Goal: Task Accomplishment & Management: Complete application form

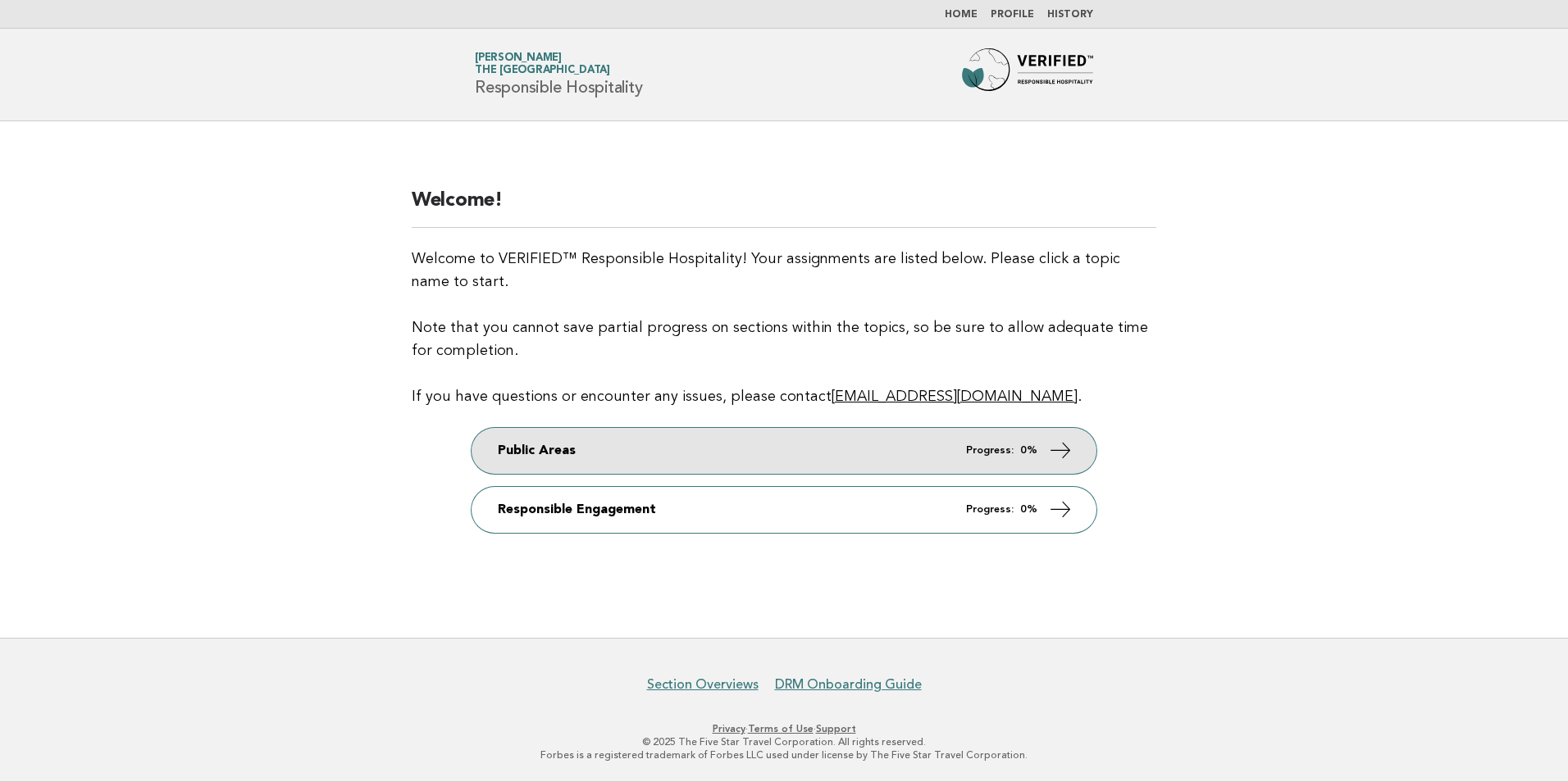
click at [582, 459] on link "Public Areas Progress: 0%" at bounding box center [784, 451] width 625 height 46
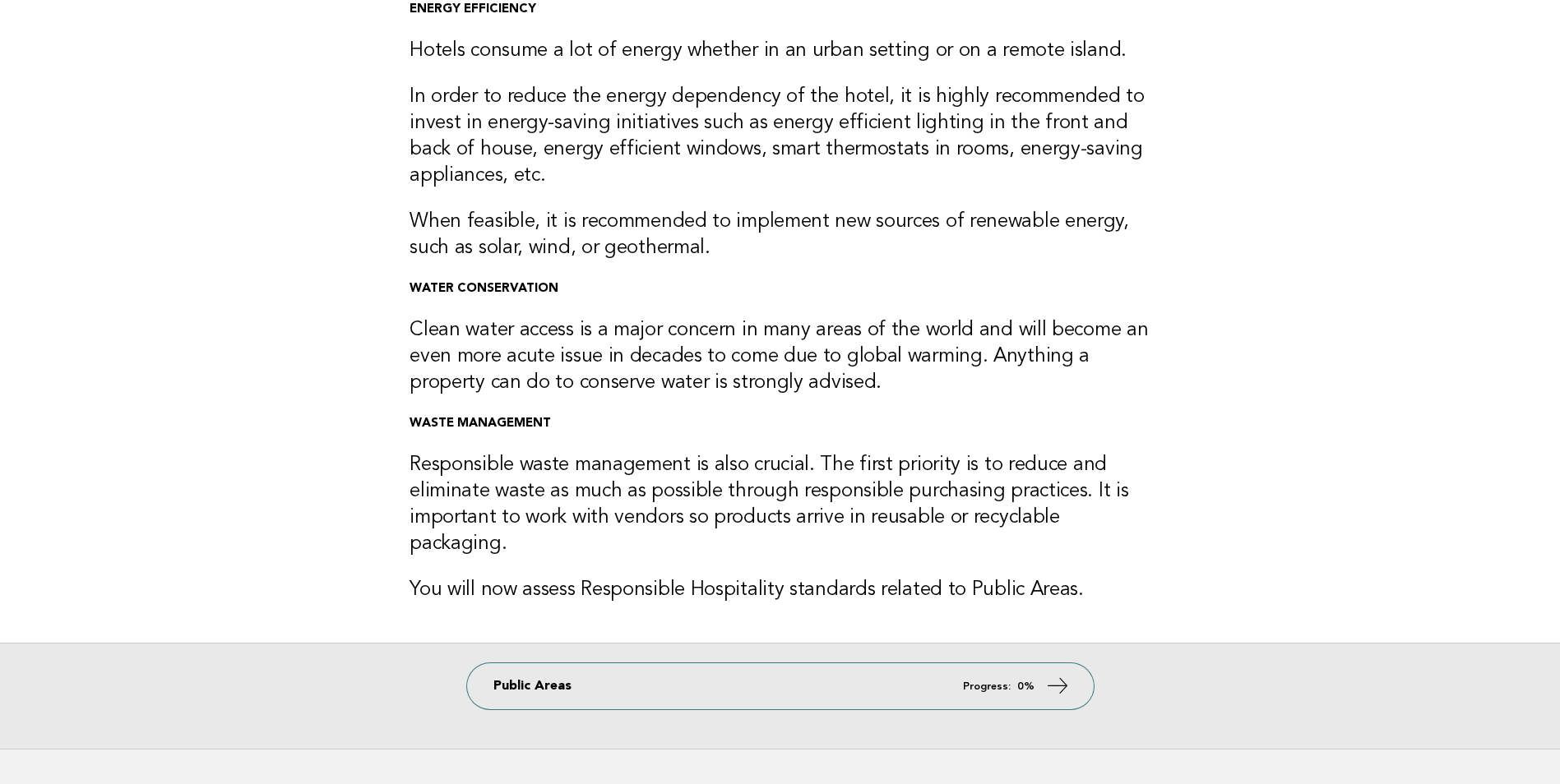
scroll to position [58, 0]
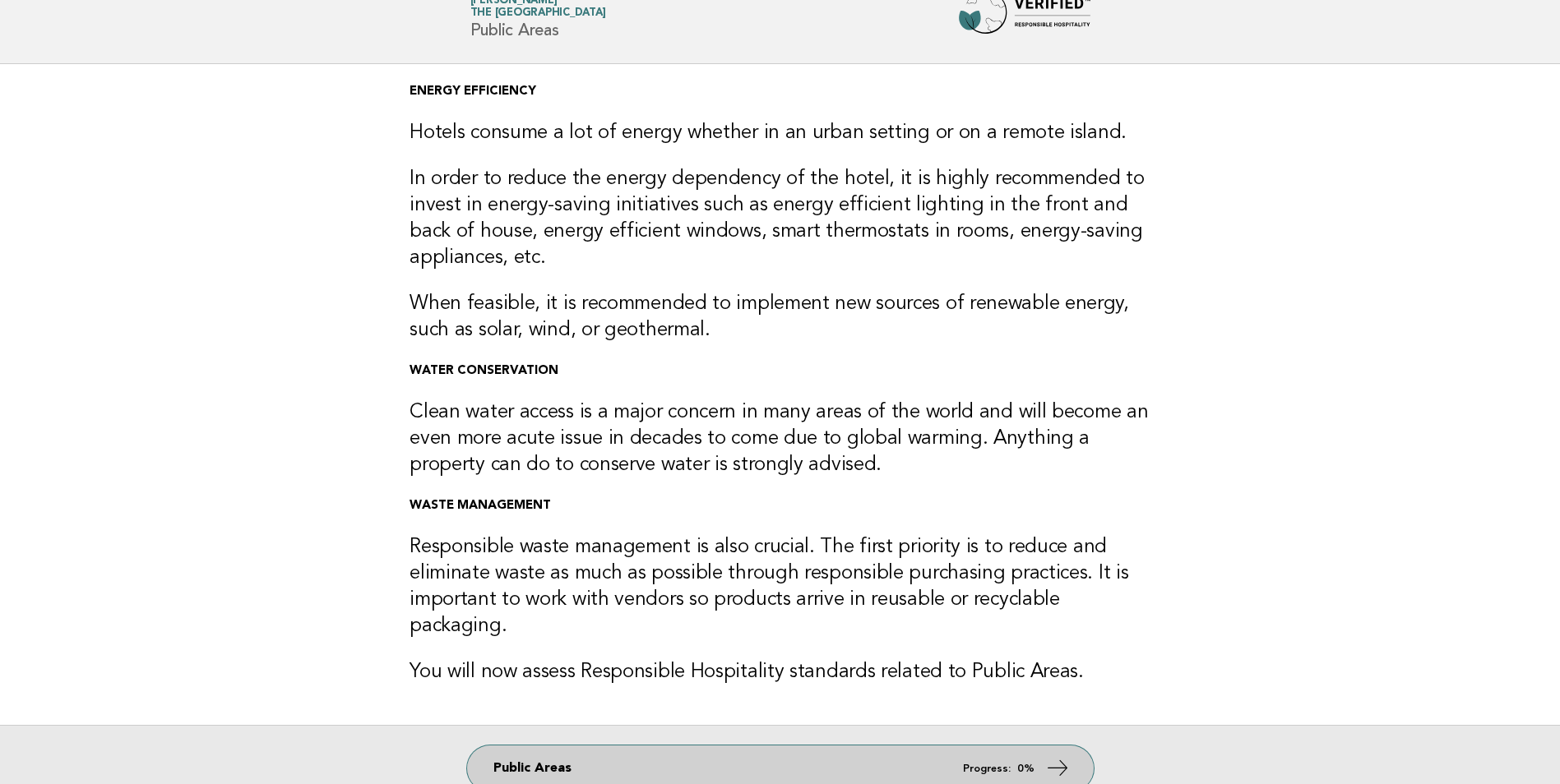
click at [698, 760] on link "Public Areas Progress: 0%" at bounding box center [781, 769] width 627 height 46
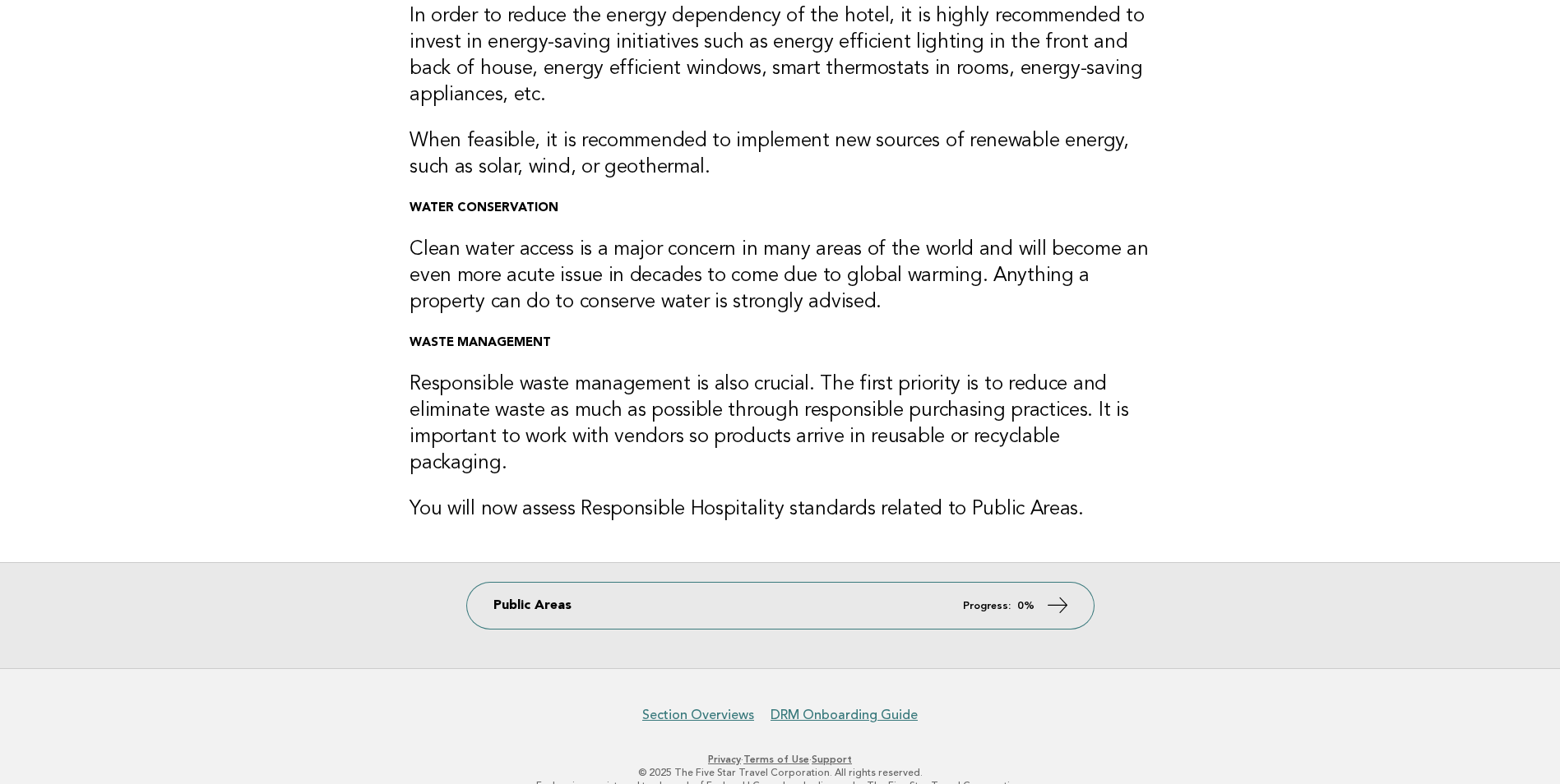
scroll to position [222, 0]
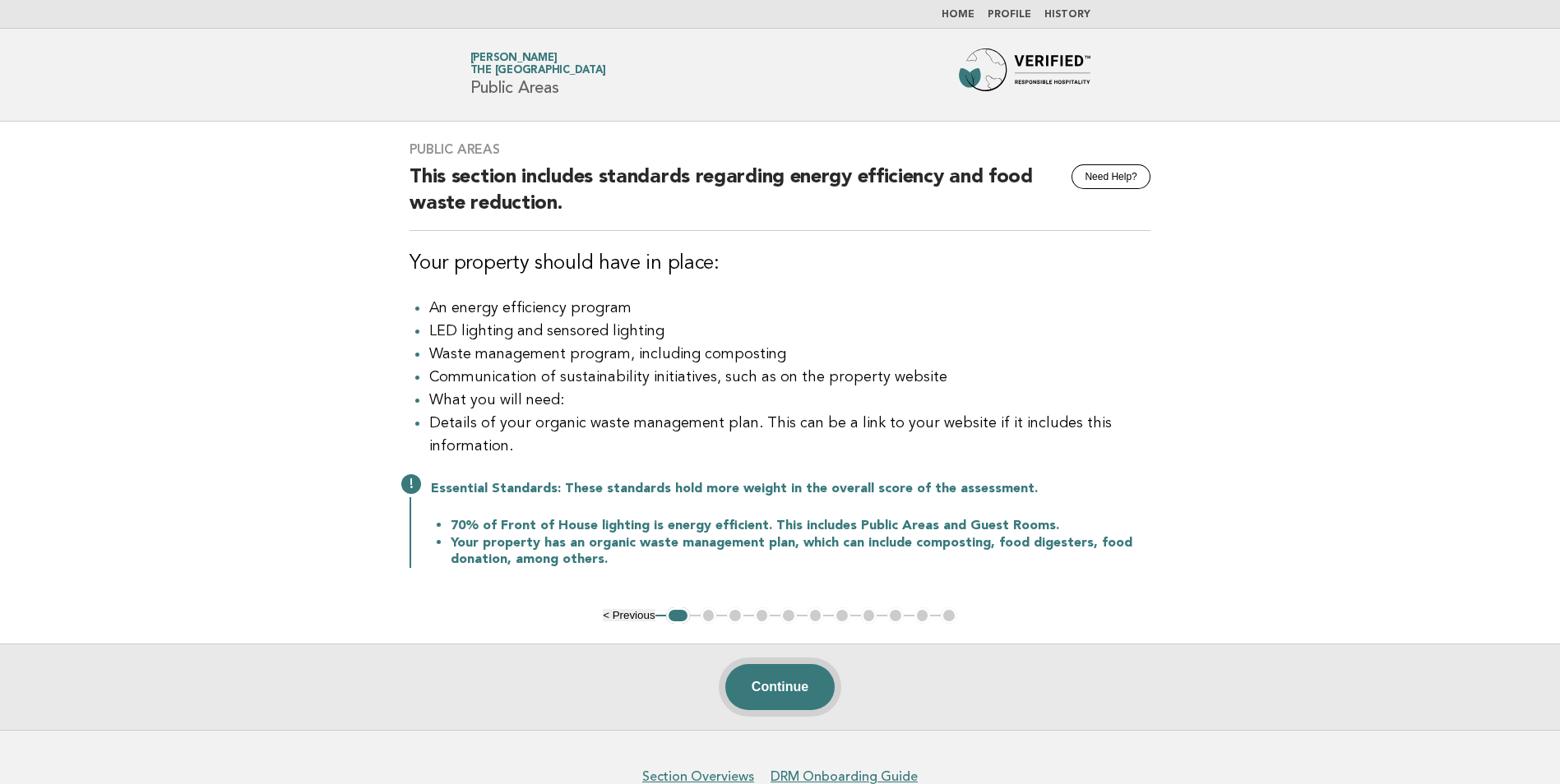
click at [812, 683] on button "Continue" at bounding box center [780, 687] width 110 height 46
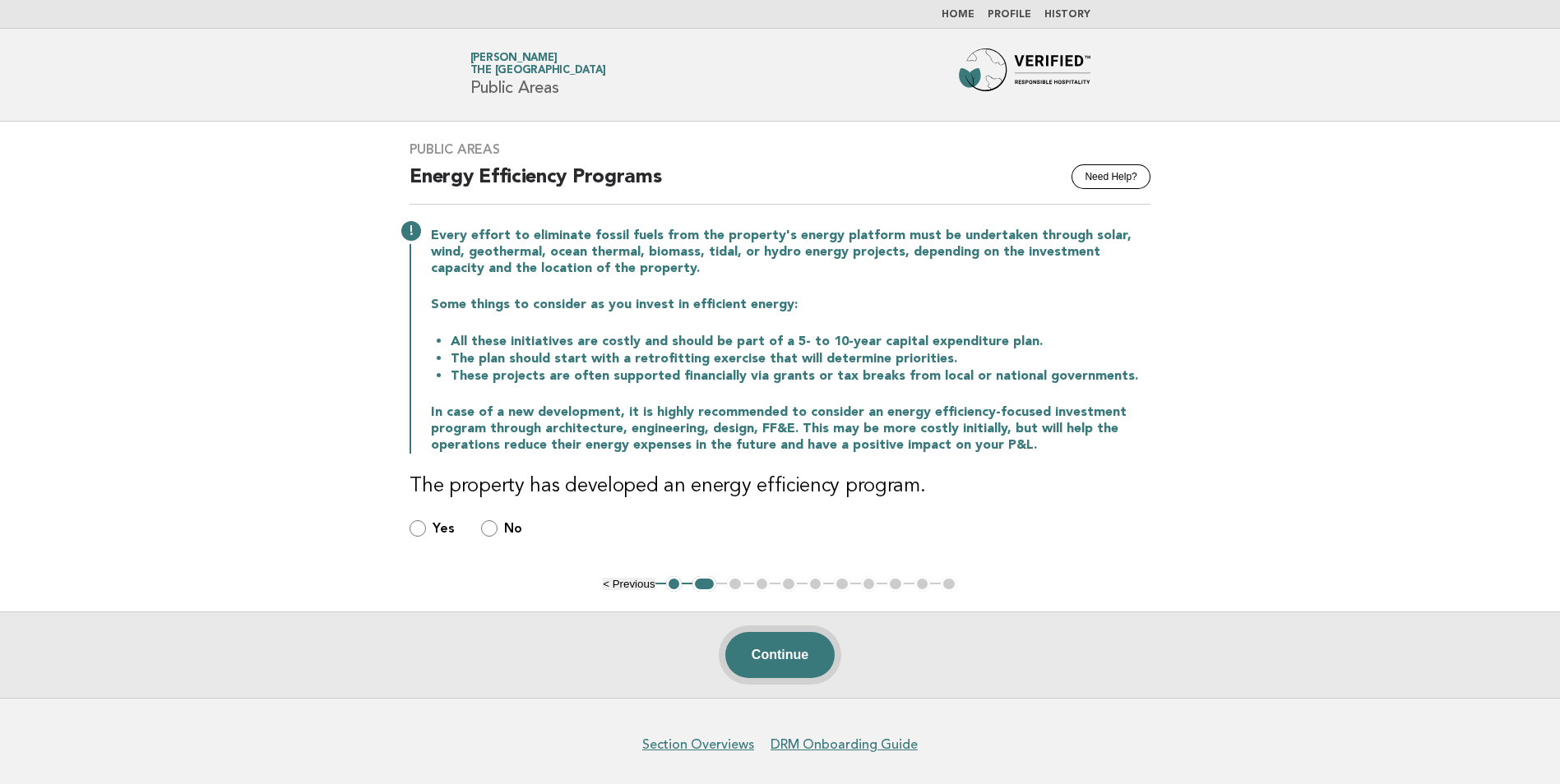
click at [752, 660] on button "Continue" at bounding box center [780, 655] width 110 height 46
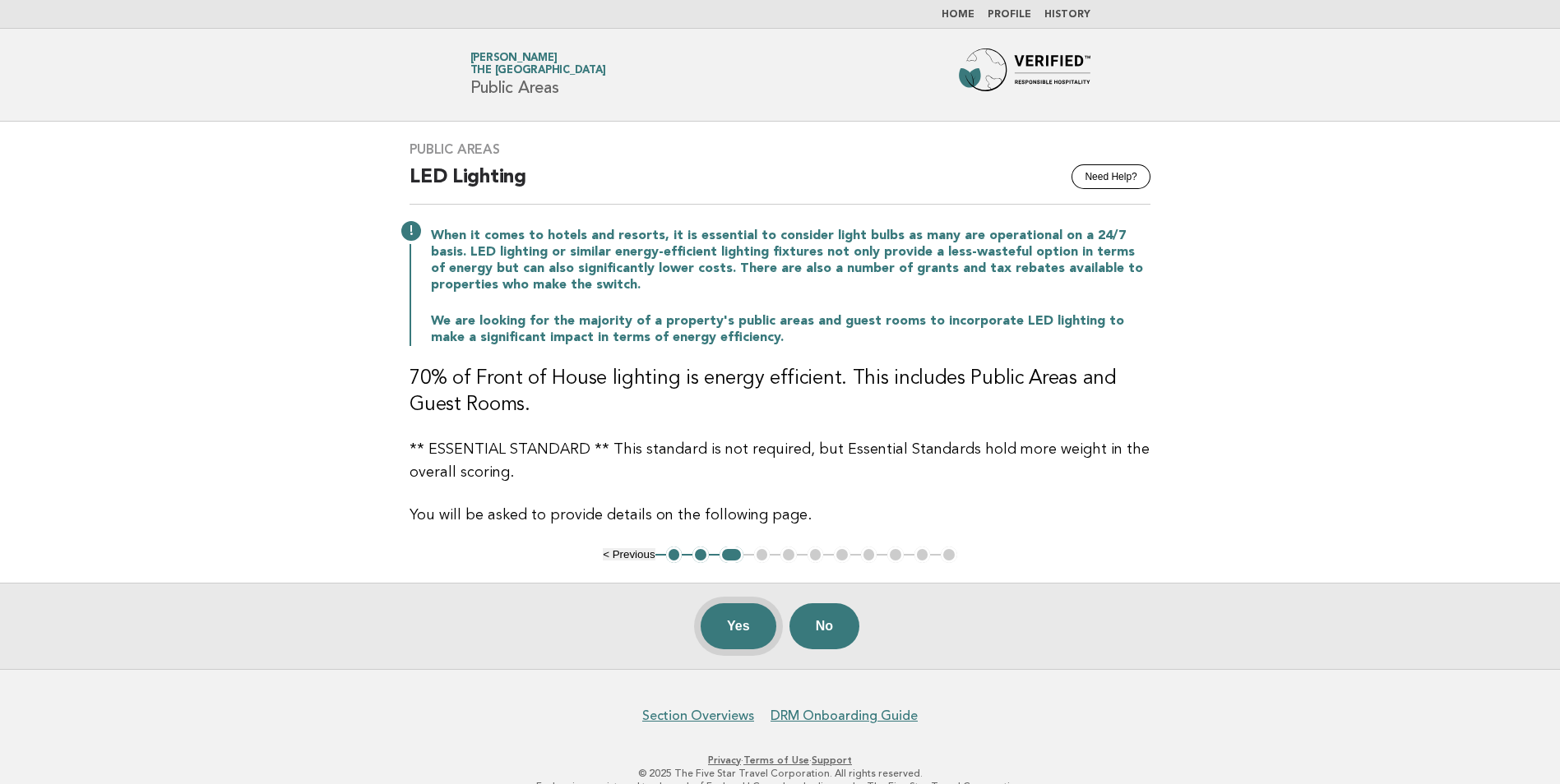
click at [719, 631] on button "Yes" at bounding box center [738, 626] width 76 height 46
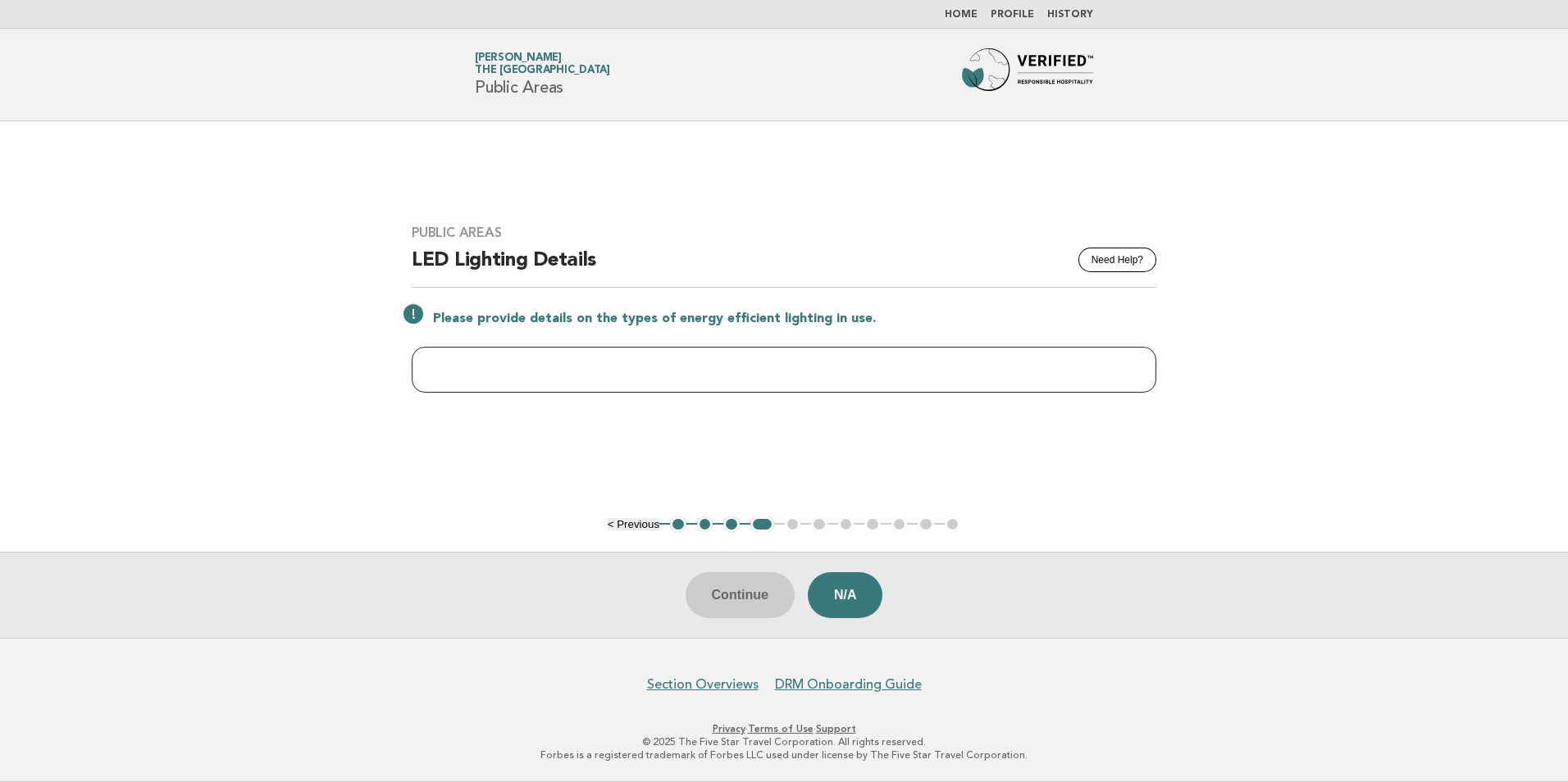
click at [440, 364] on input "text" at bounding box center [784, 370] width 745 height 46
drag, startPoint x: 518, startPoint y: 370, endPoint x: 467, endPoint y: 369, distance: 51.0
click at [467, 369] on input "**********" at bounding box center [784, 370] width 745 height 46
click at [455, 367] on input "**********" at bounding box center [784, 370] width 745 height 46
click at [458, 368] on input "**********" at bounding box center [784, 370] width 745 height 46
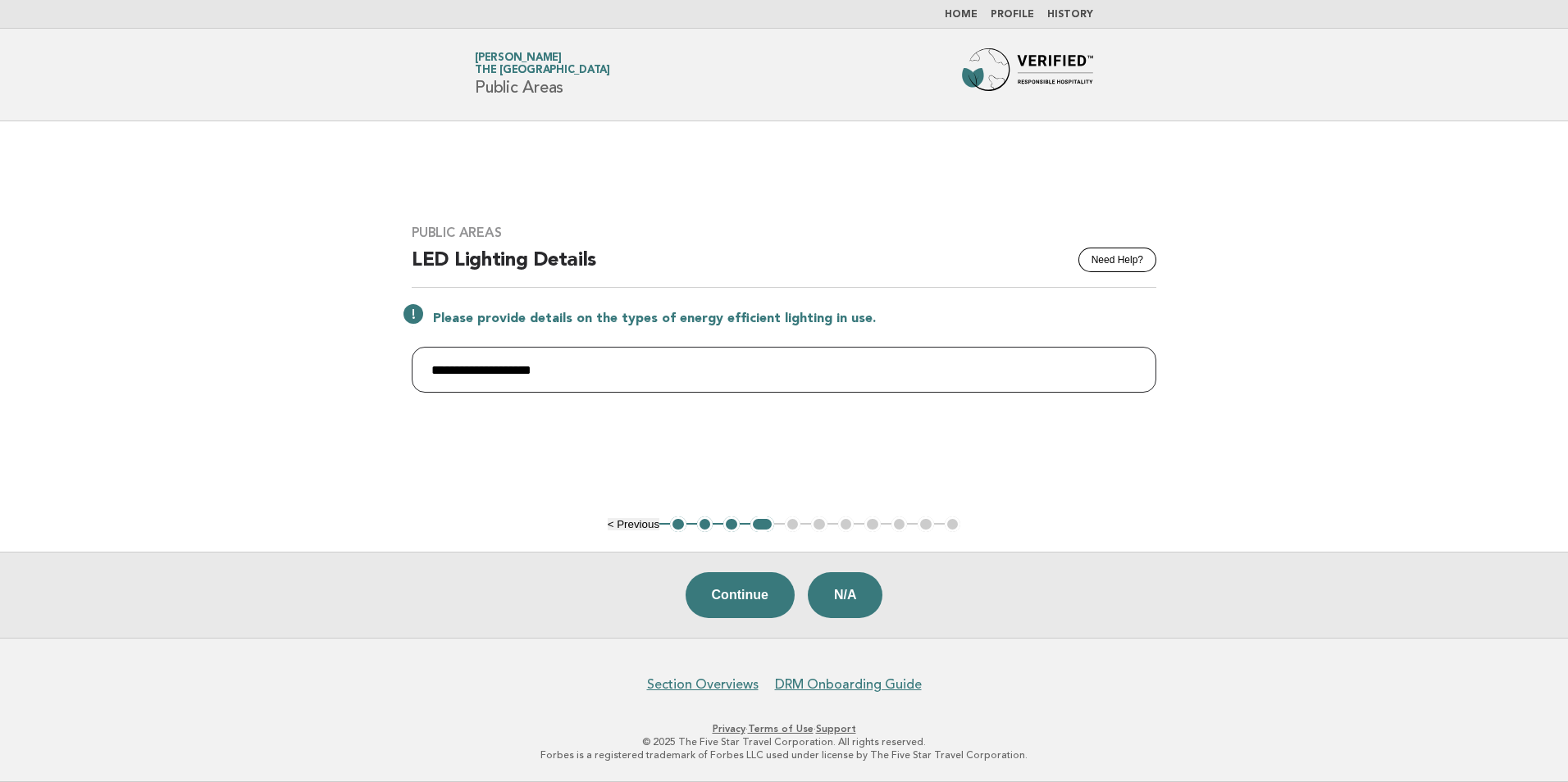
click at [537, 374] on input "**********" at bounding box center [784, 370] width 745 height 46
type input "**********"
click at [743, 588] on button "Continue" at bounding box center [740, 596] width 109 height 46
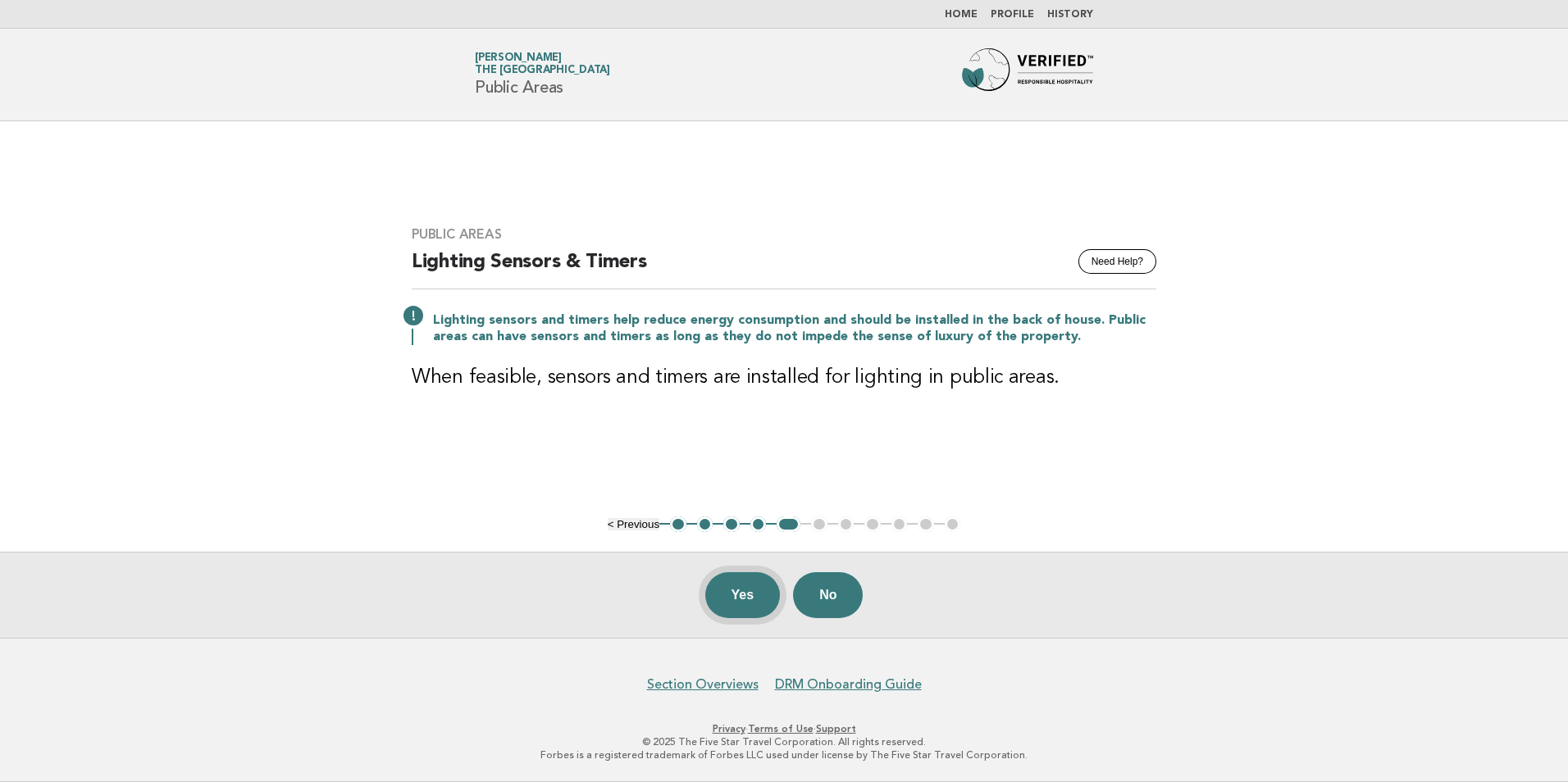
click at [740, 599] on button "Yes" at bounding box center [742, 596] width 75 height 46
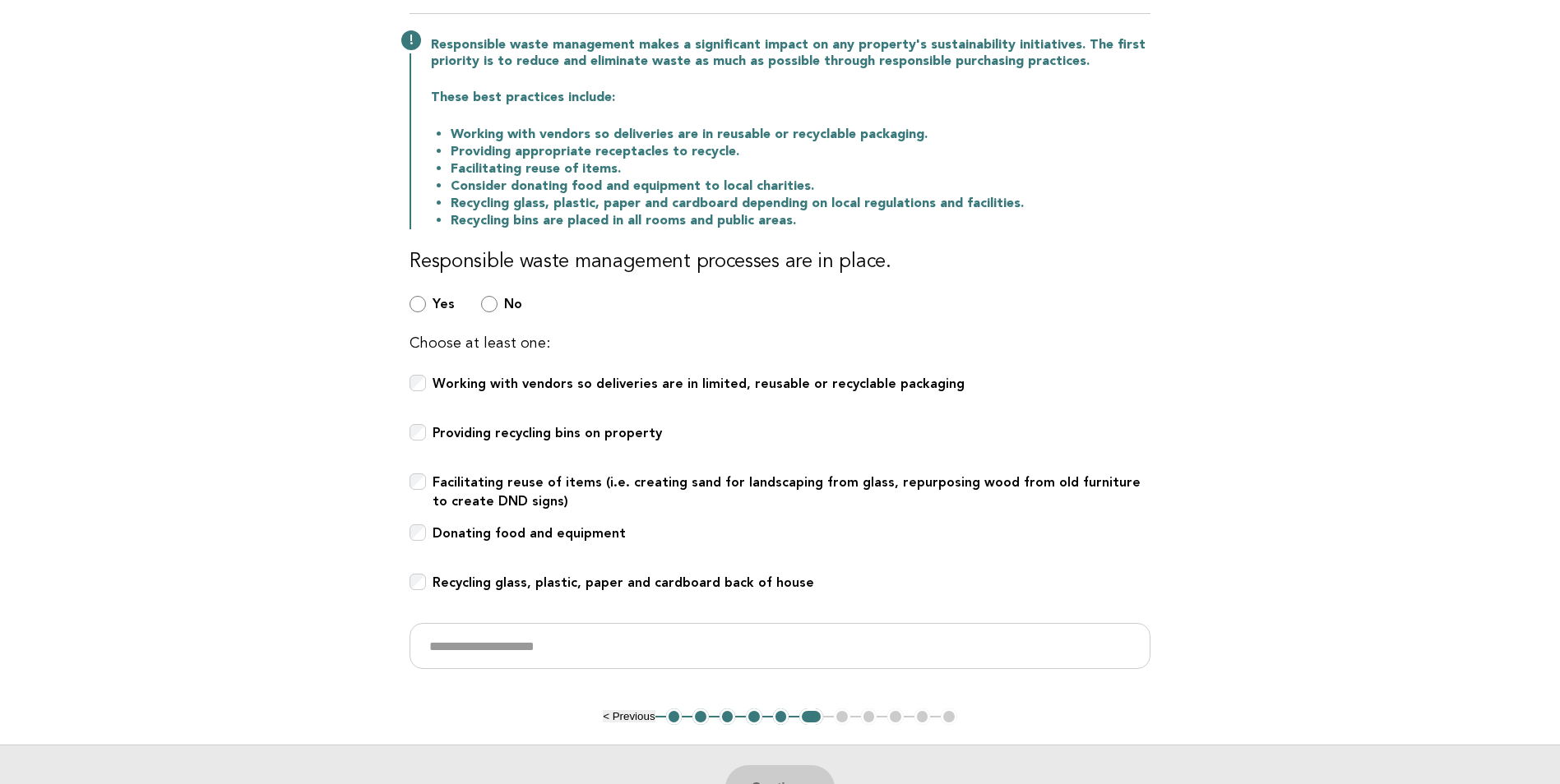
scroll to position [247, 0]
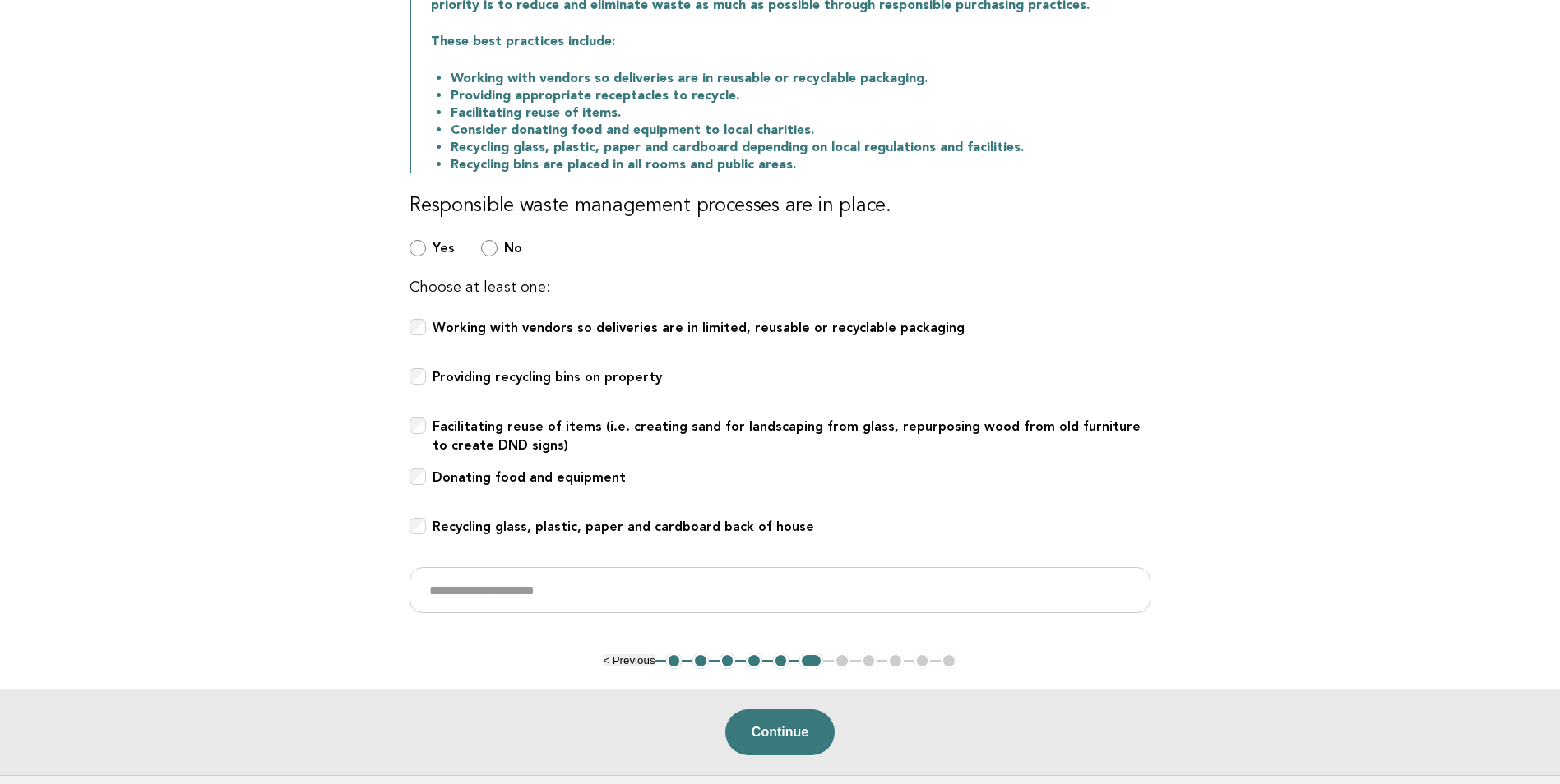
click at [427, 472] on div "Donating food and equipment" at bounding box center [780, 486] width 741 height 36
click at [415, 476] on div "Donating food and equipment" at bounding box center [780, 486] width 741 height 36
click at [757, 736] on button "Continue" at bounding box center [780, 732] width 110 height 46
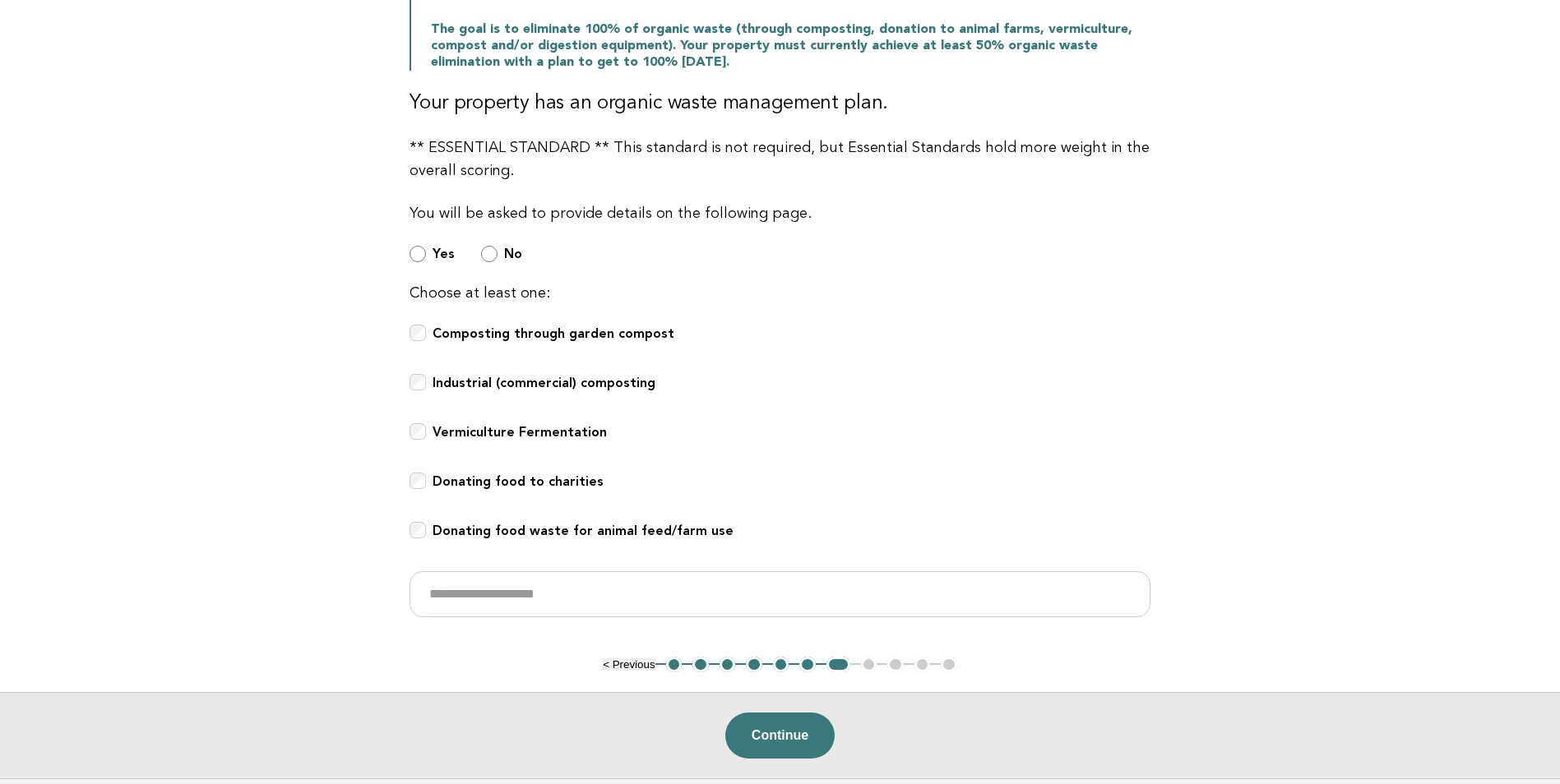
scroll to position [493, 0]
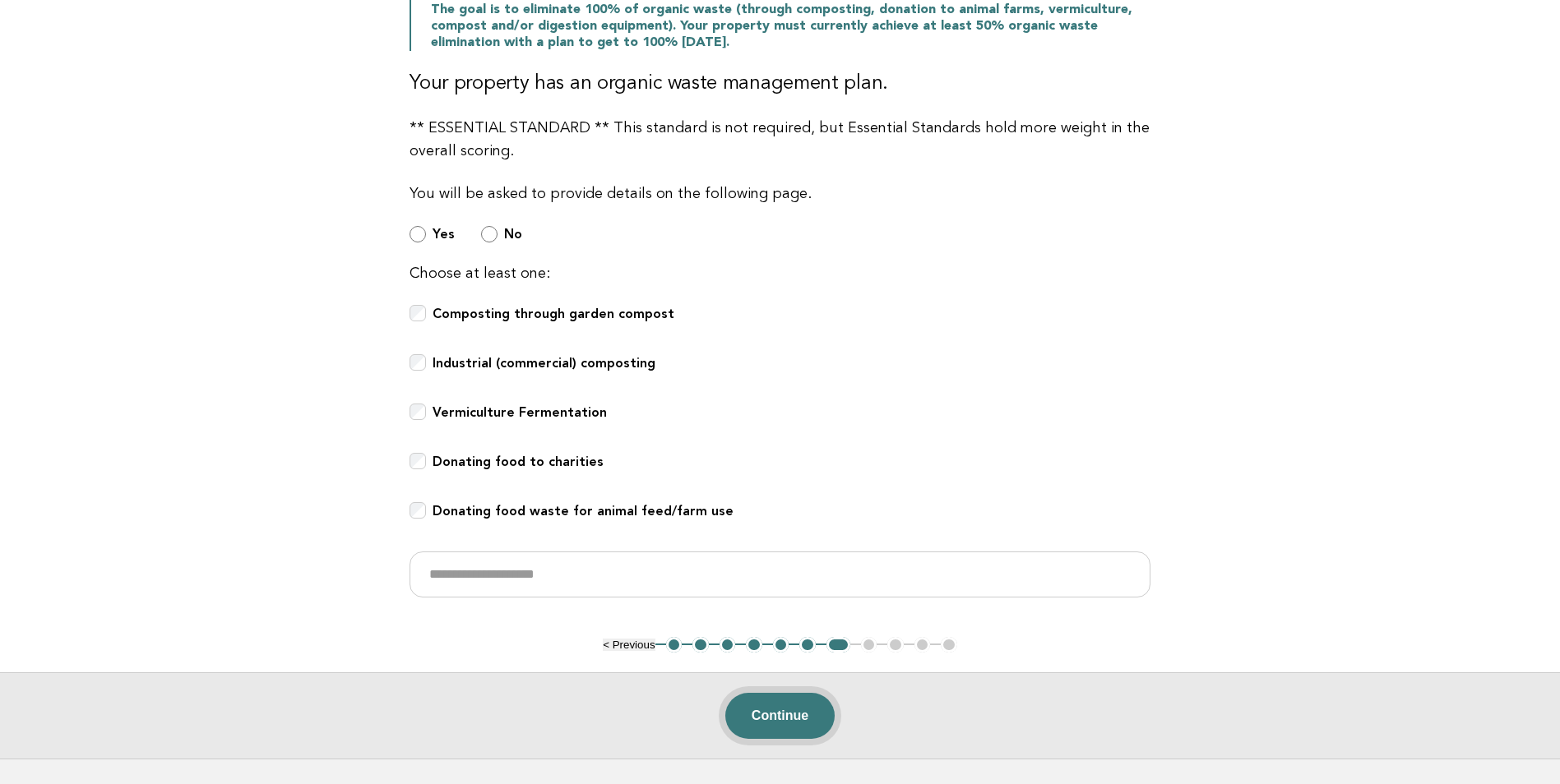
click at [790, 723] on button "Continue" at bounding box center [780, 716] width 110 height 46
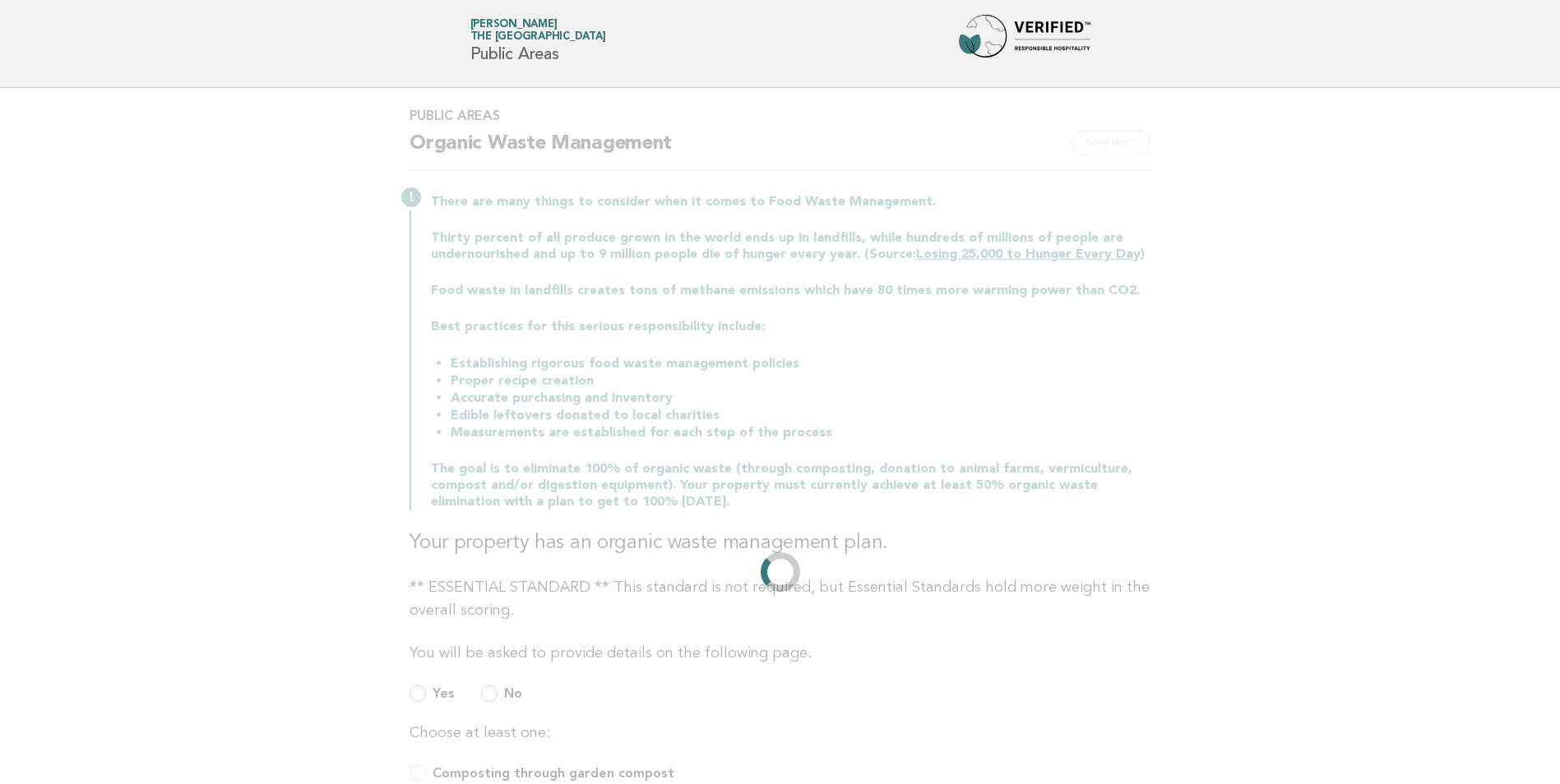
scroll to position [0, 0]
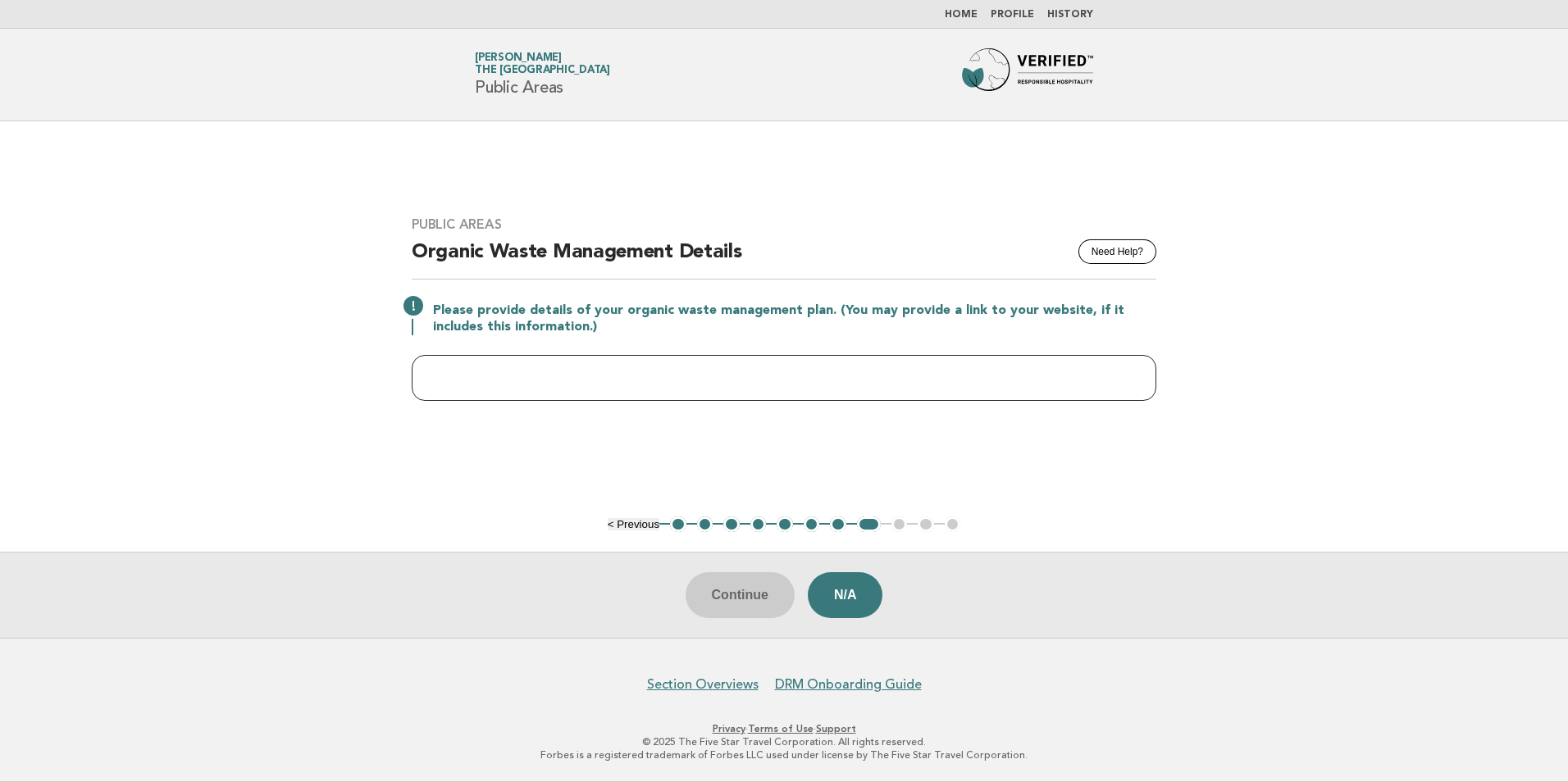
click at [458, 401] on input "text" at bounding box center [784, 378] width 745 height 46
type input "**********"
click at [749, 585] on button "Continue" at bounding box center [740, 596] width 109 height 46
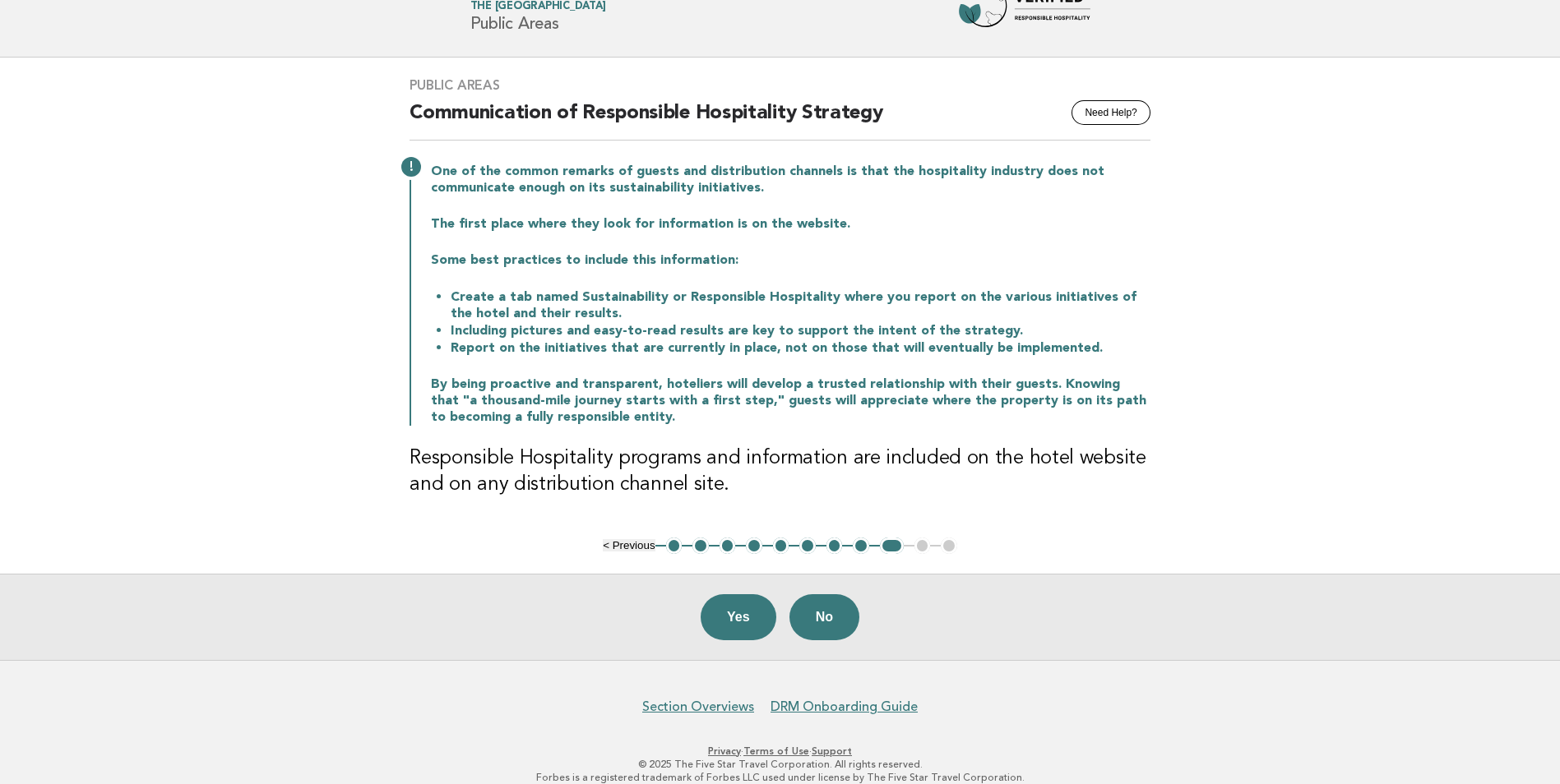
scroll to position [82, 0]
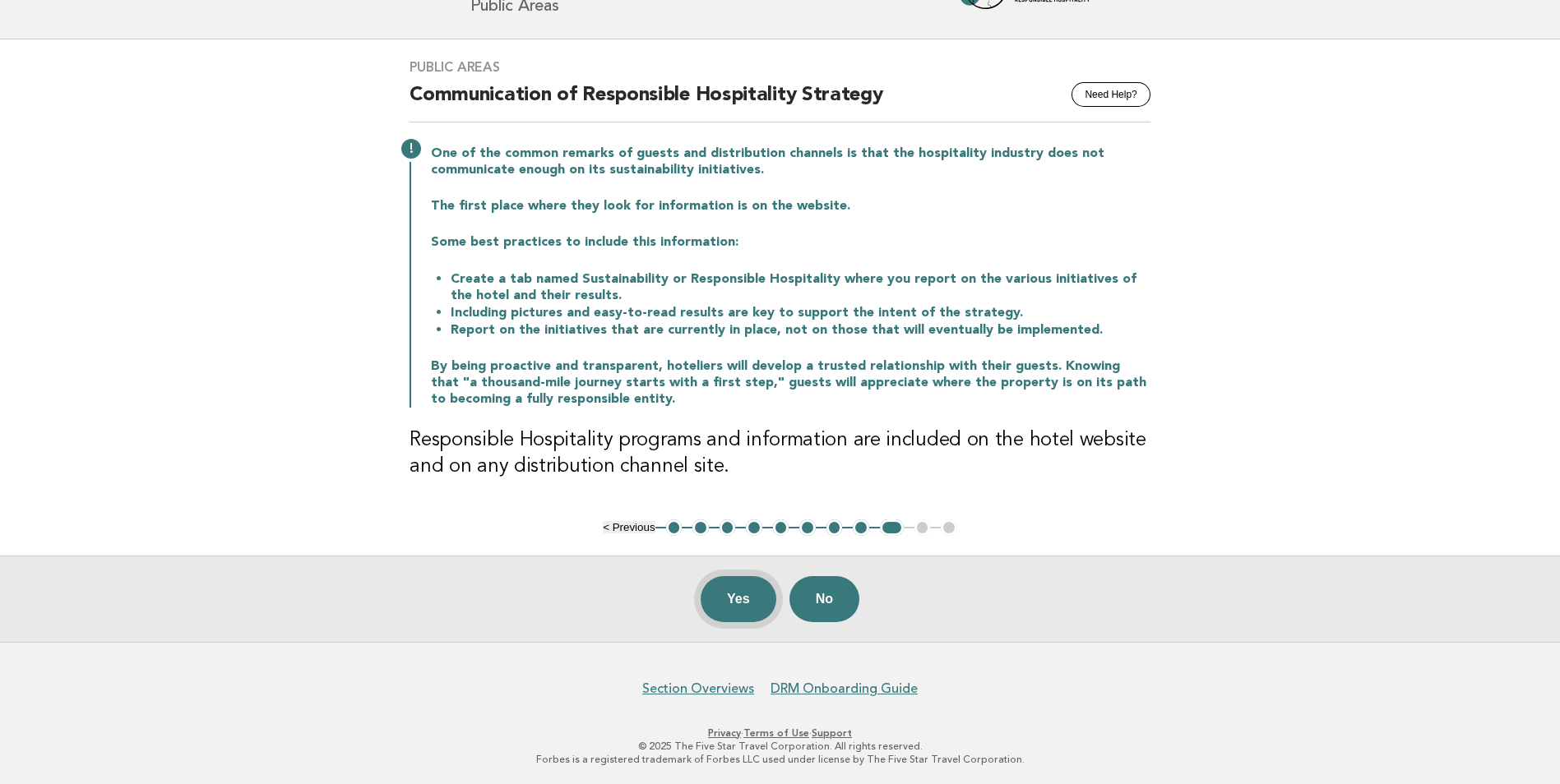
click at [738, 594] on button "Yes" at bounding box center [738, 599] width 76 height 46
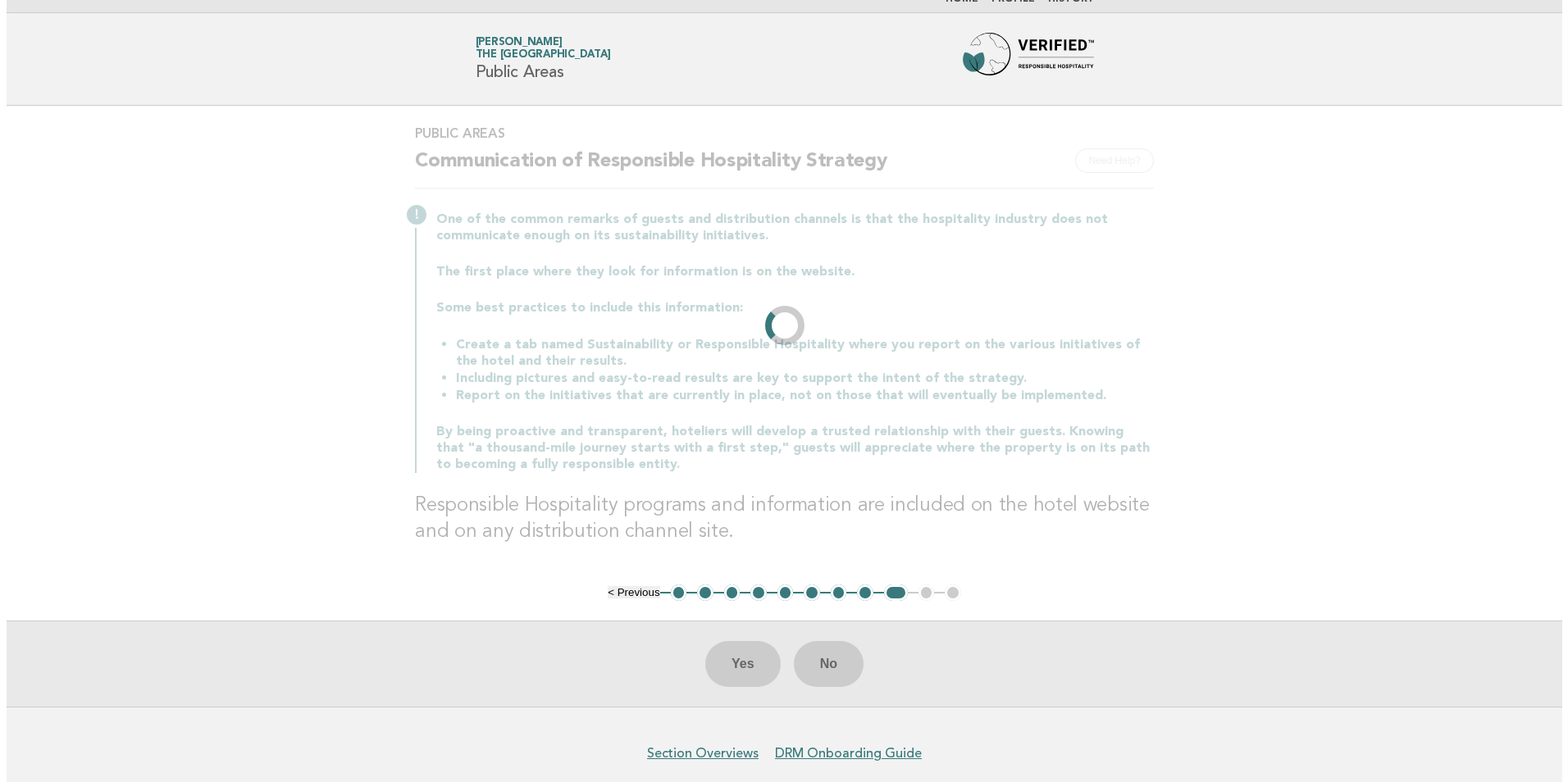
scroll to position [0, 0]
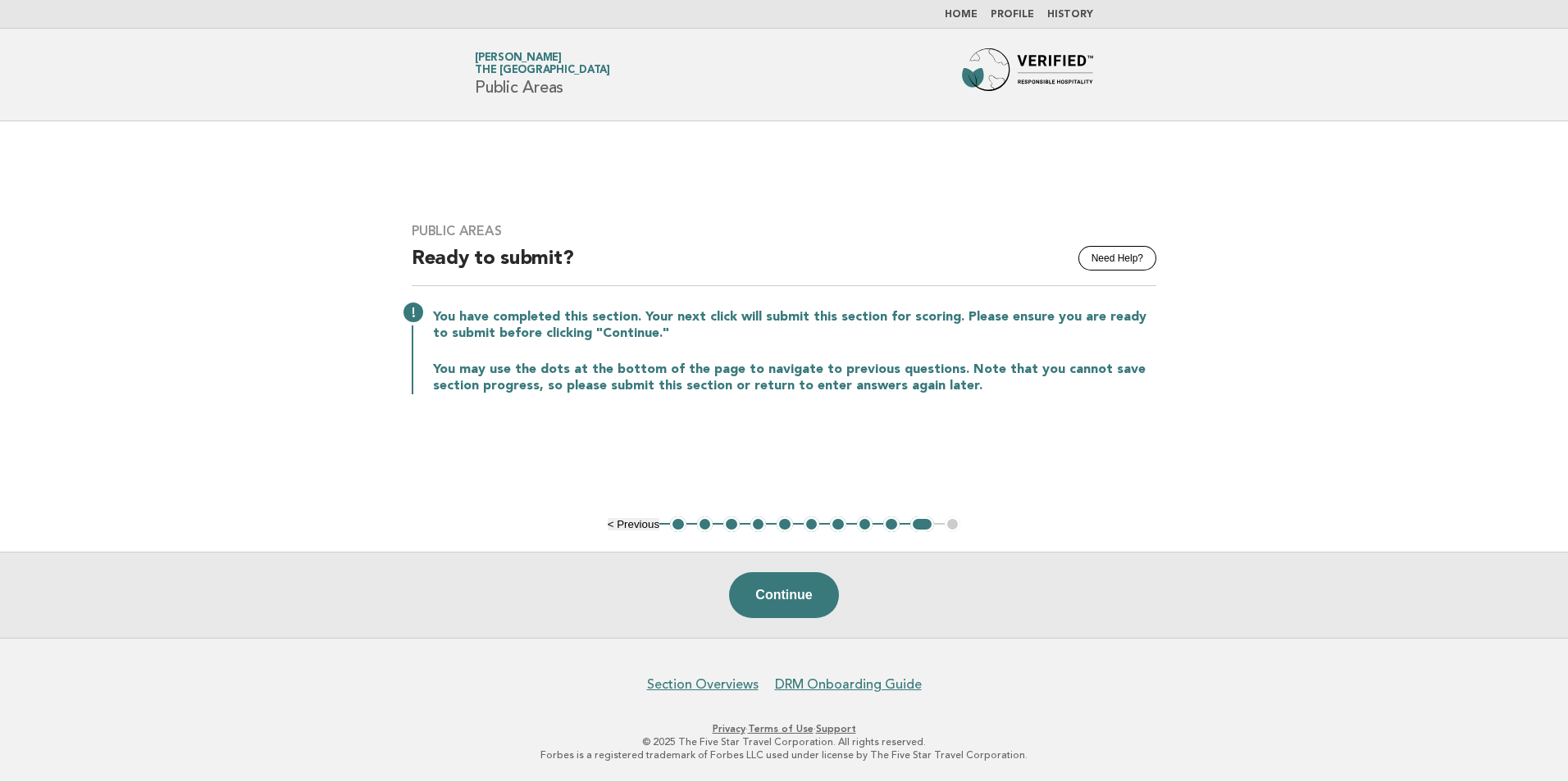
click at [732, 590] on button "Continue" at bounding box center [783, 596] width 109 height 46
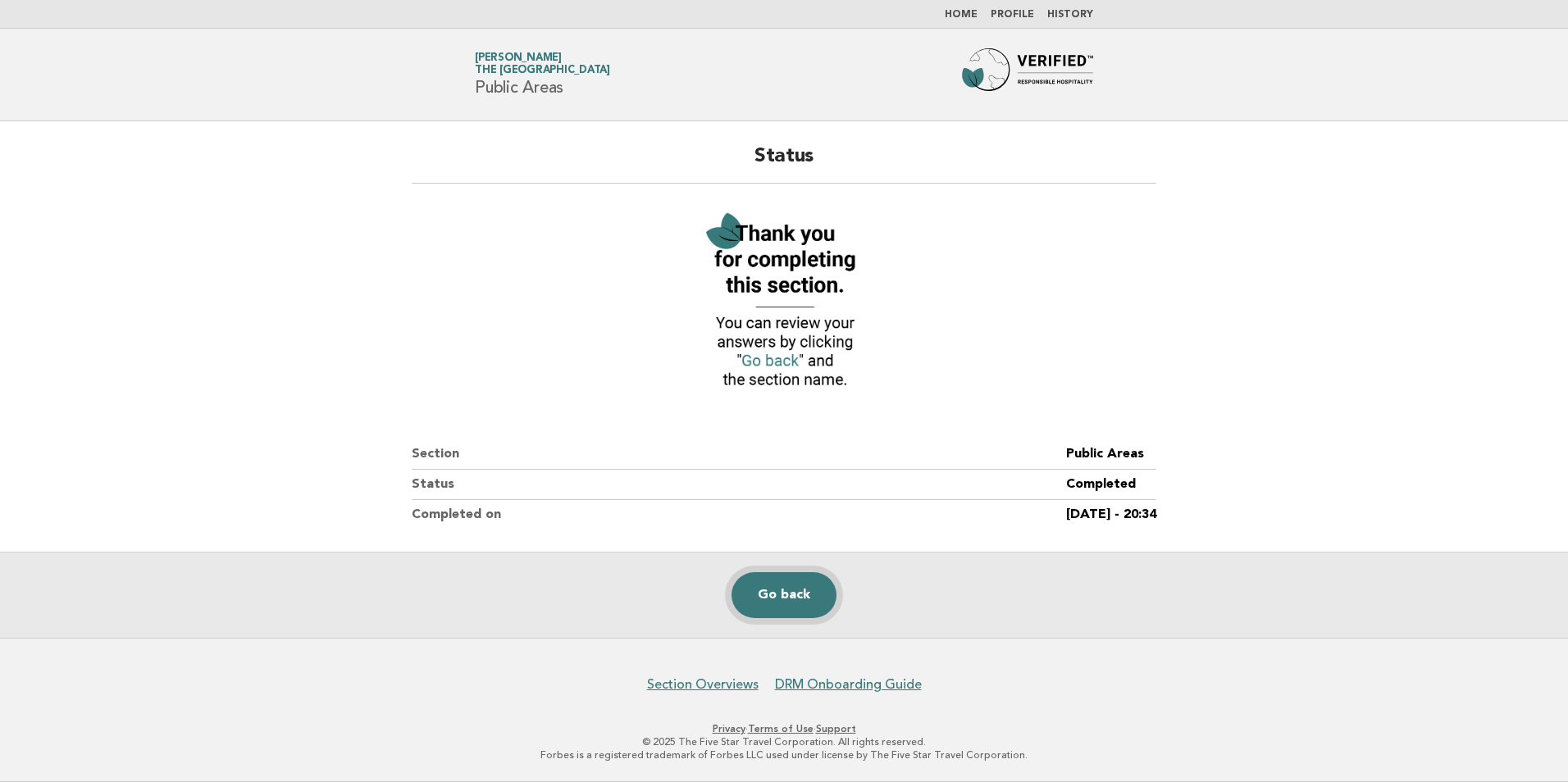
click at [802, 589] on link "Go back" at bounding box center [784, 596] width 105 height 46
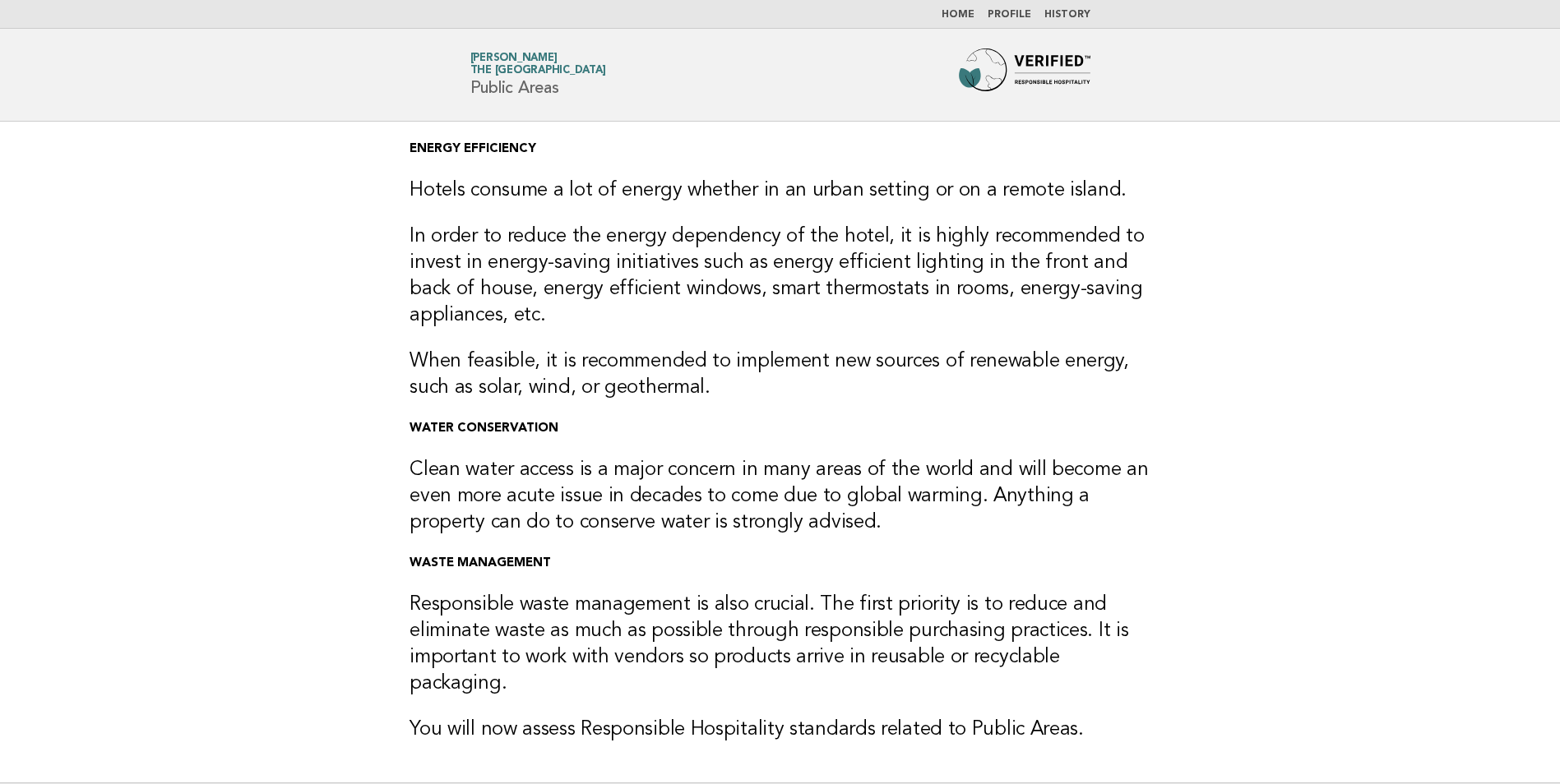
click at [488, 66] on span "The [GEOGRAPHIC_DATA]" at bounding box center [538, 71] width 135 height 11
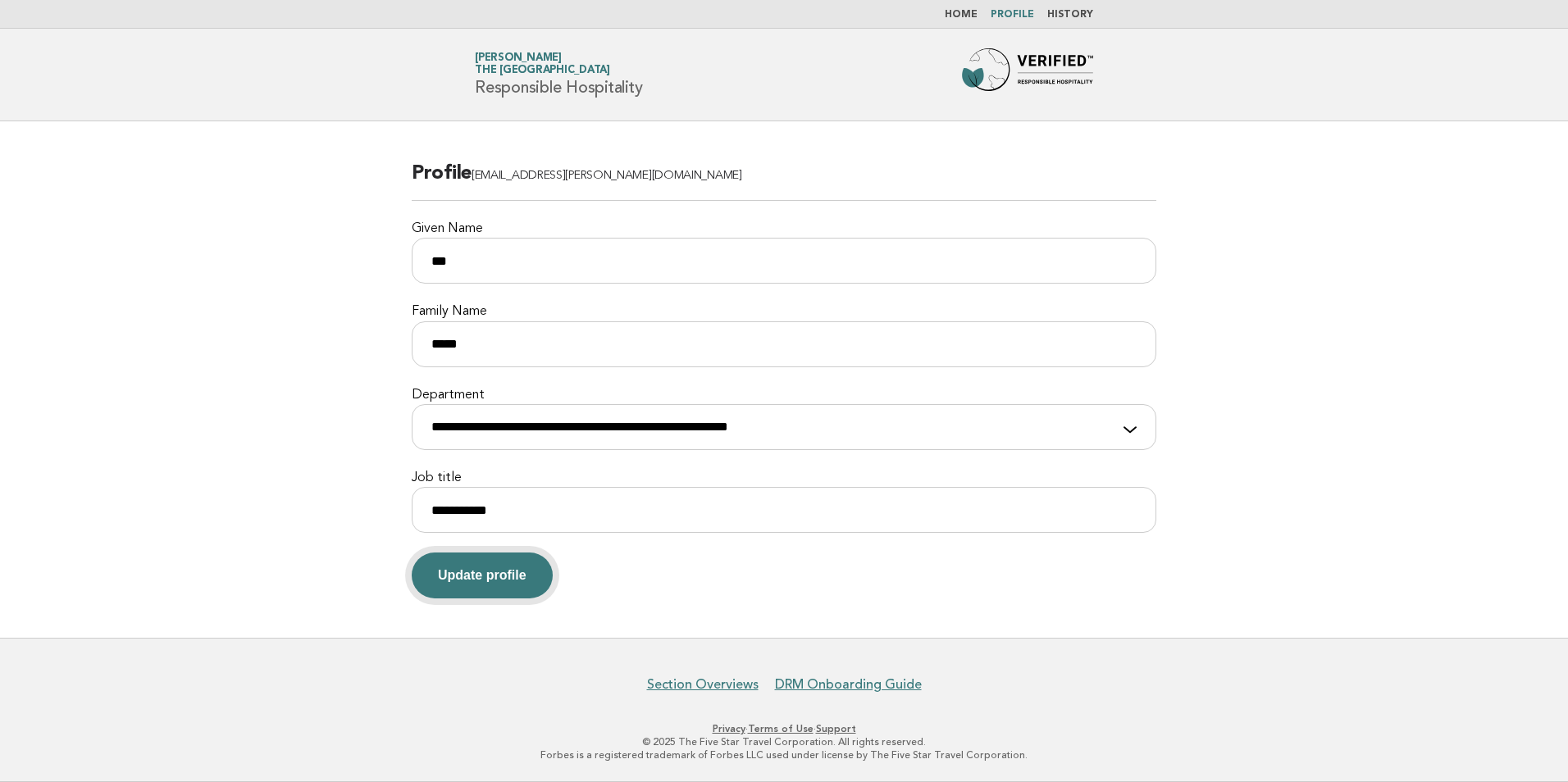
click at [506, 588] on button "Update profile" at bounding box center [482, 575] width 141 height 46
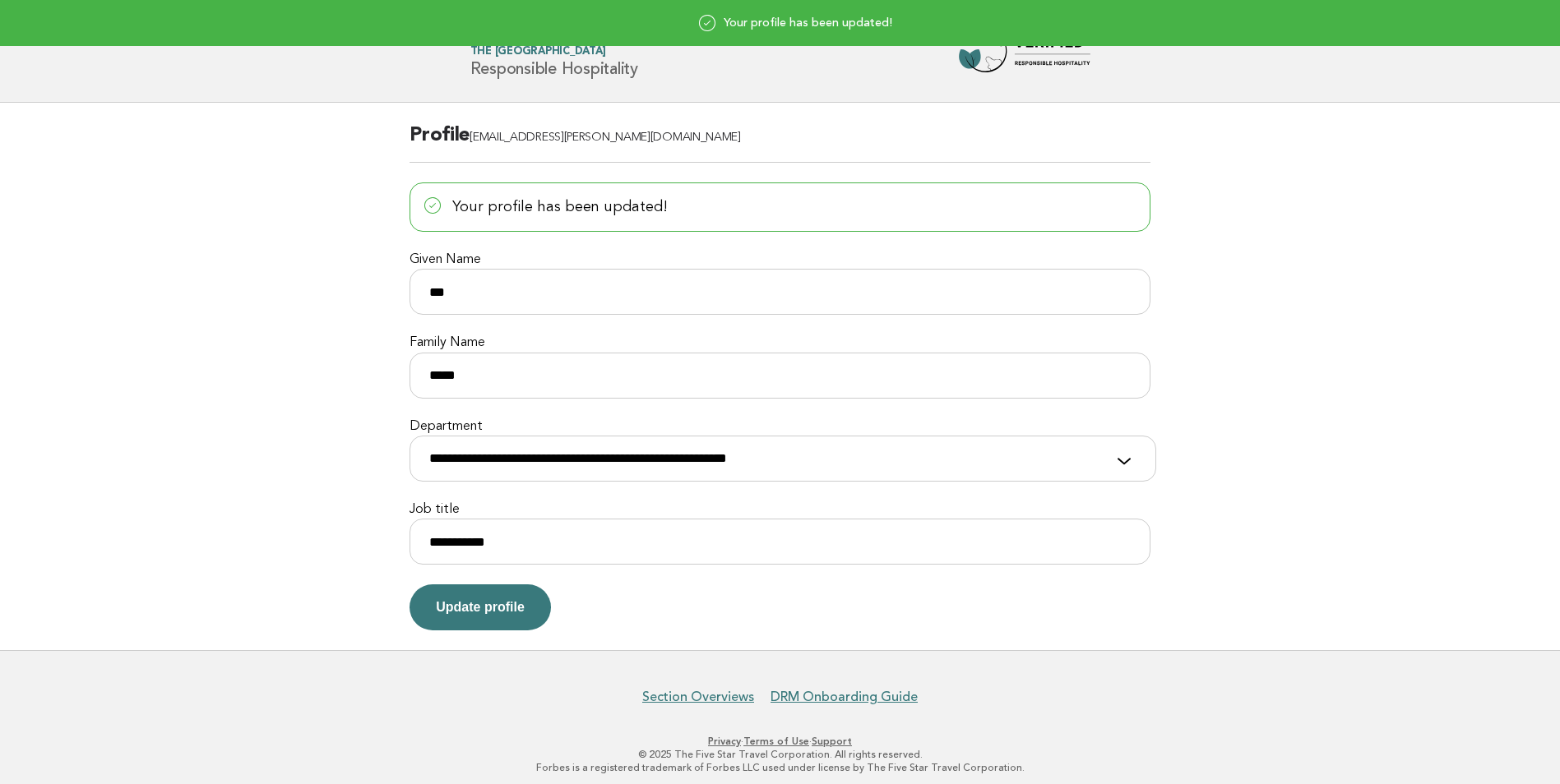
scroll to position [28, 0]
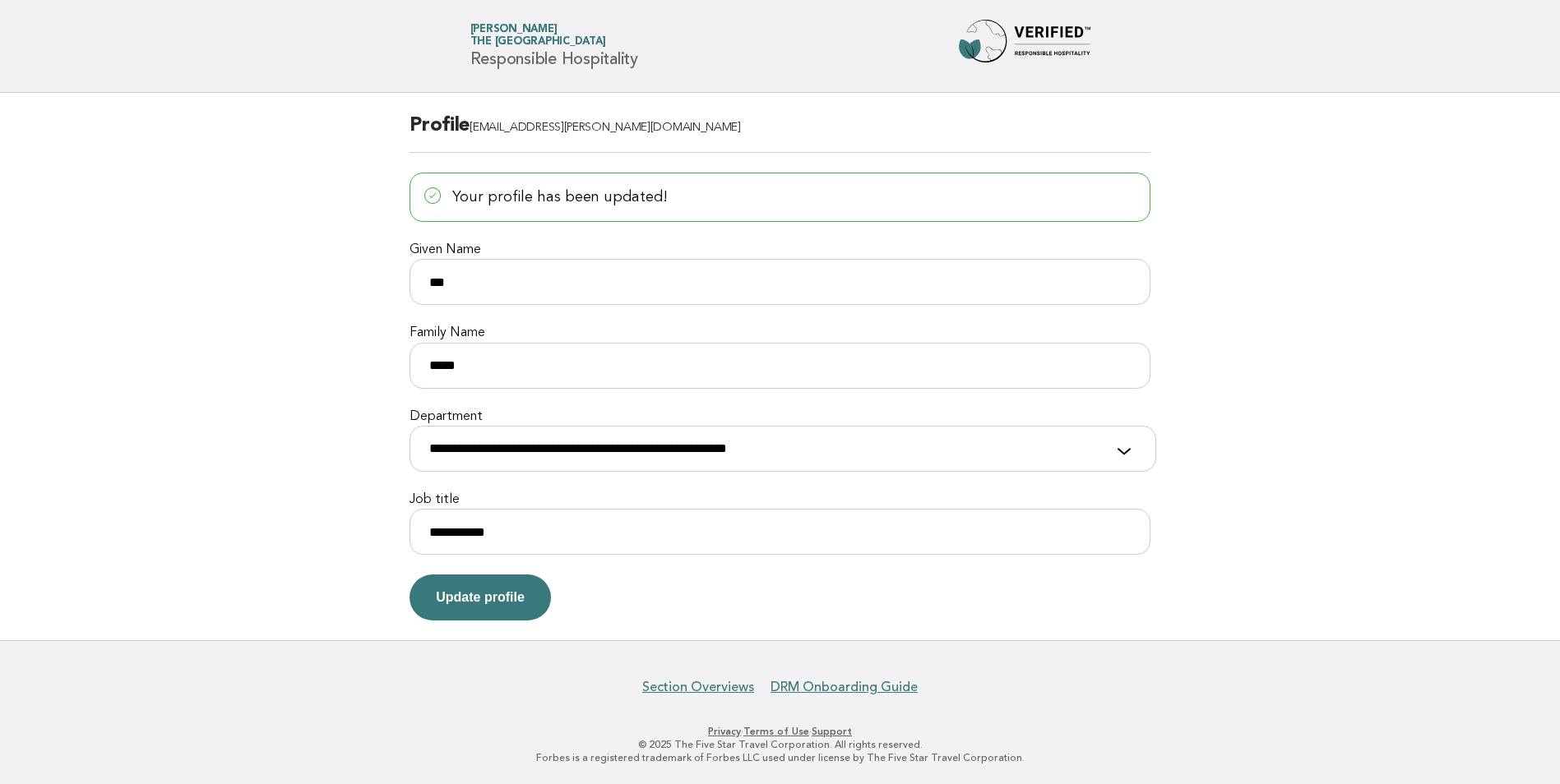
click at [467, 584] on button "Update profile" at bounding box center [480, 598] width 142 height 46
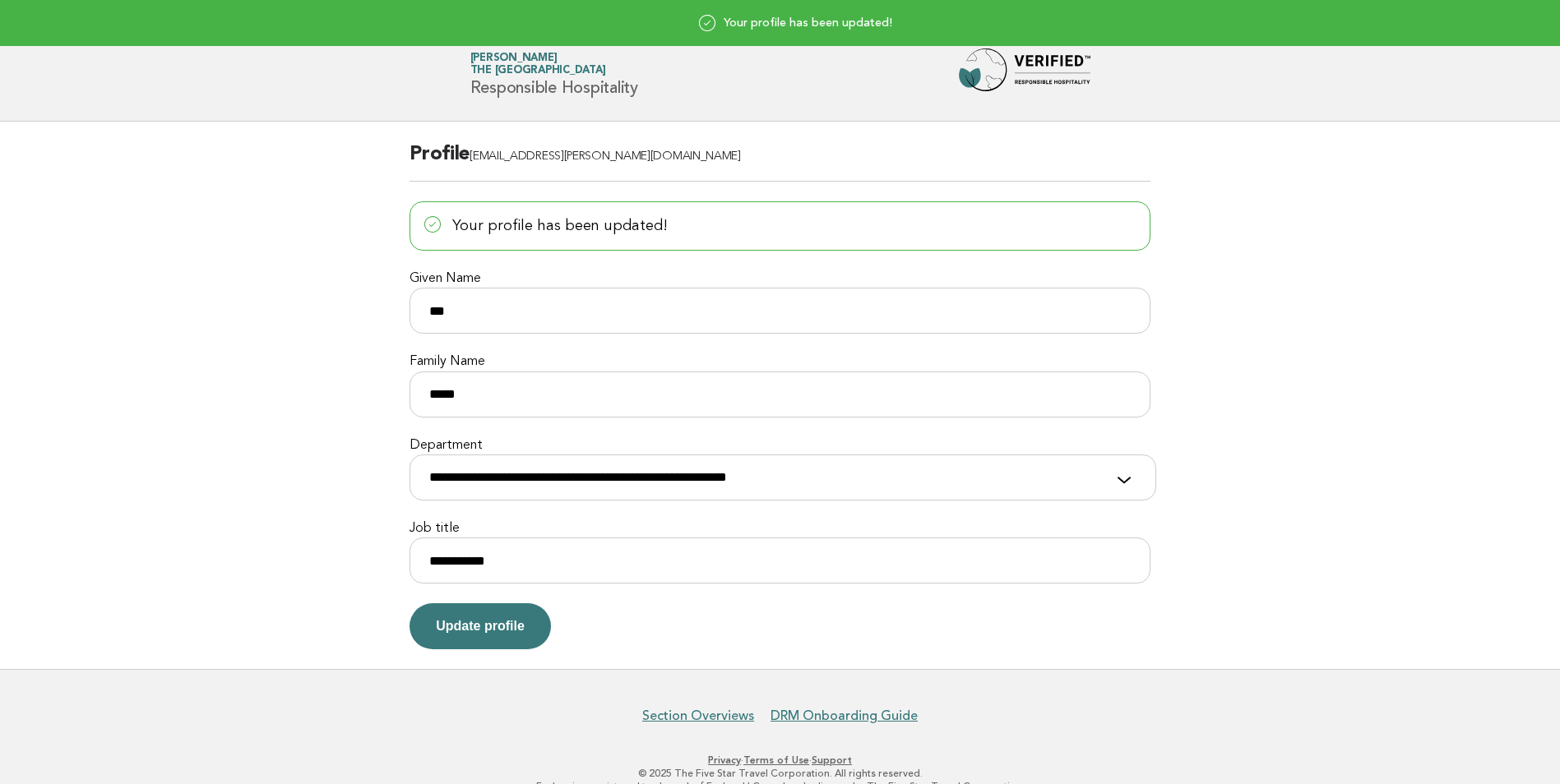
click at [501, 68] on span "The [GEOGRAPHIC_DATA]" at bounding box center [538, 71] width 135 height 11
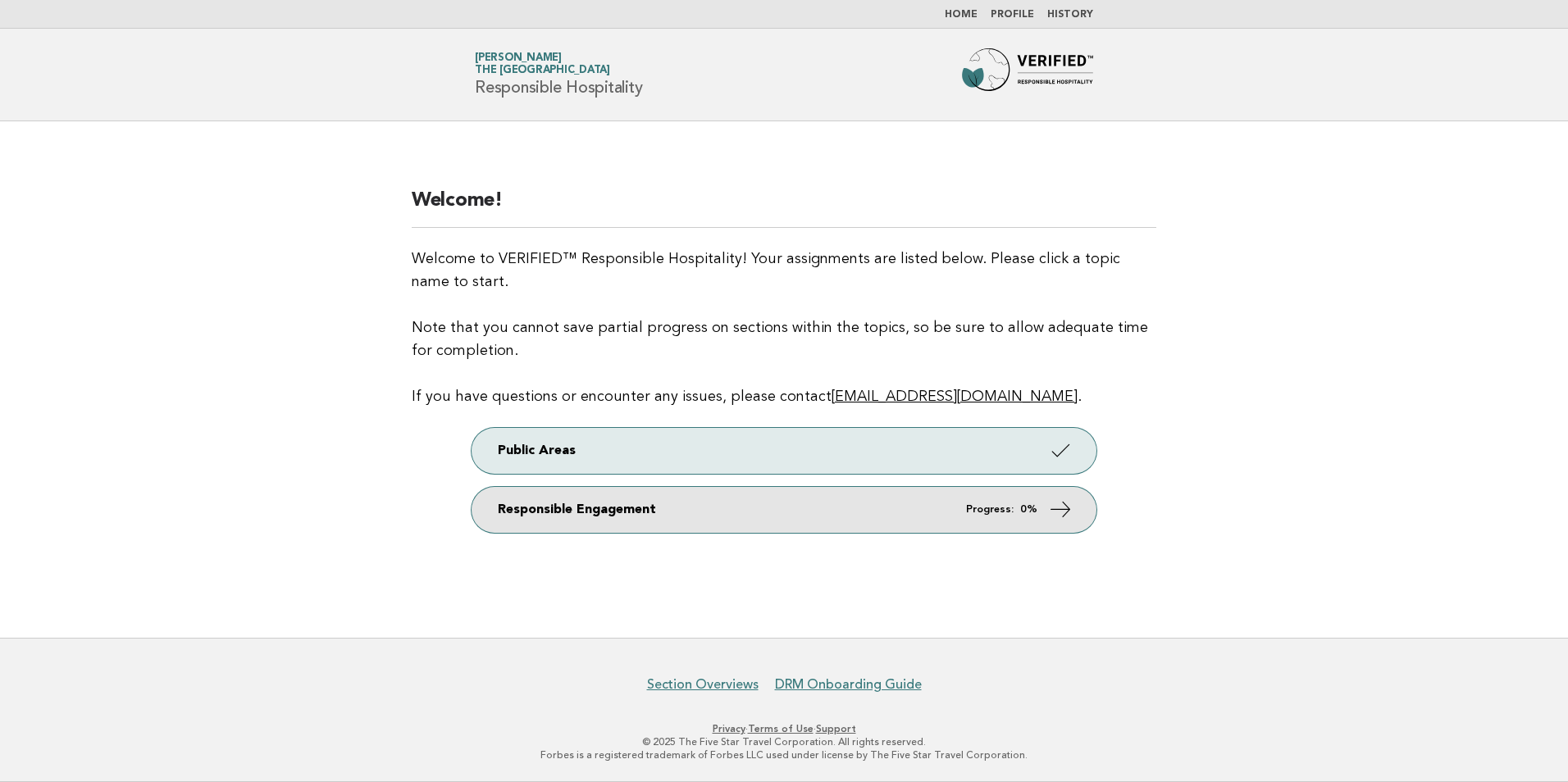
click at [707, 519] on link "Responsible Engagement Progress: 0%" at bounding box center [784, 510] width 625 height 46
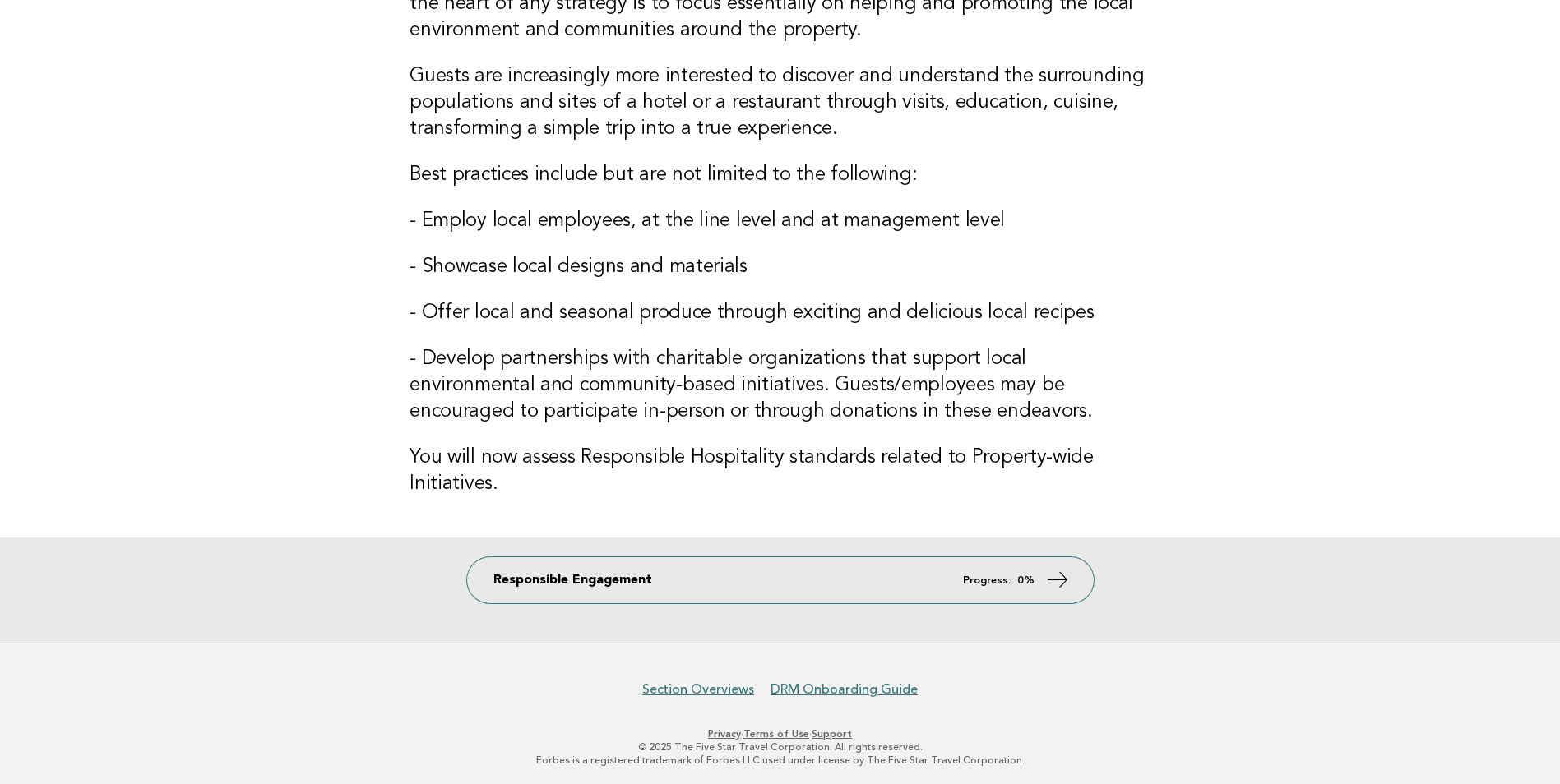
scroll to position [179, 0]
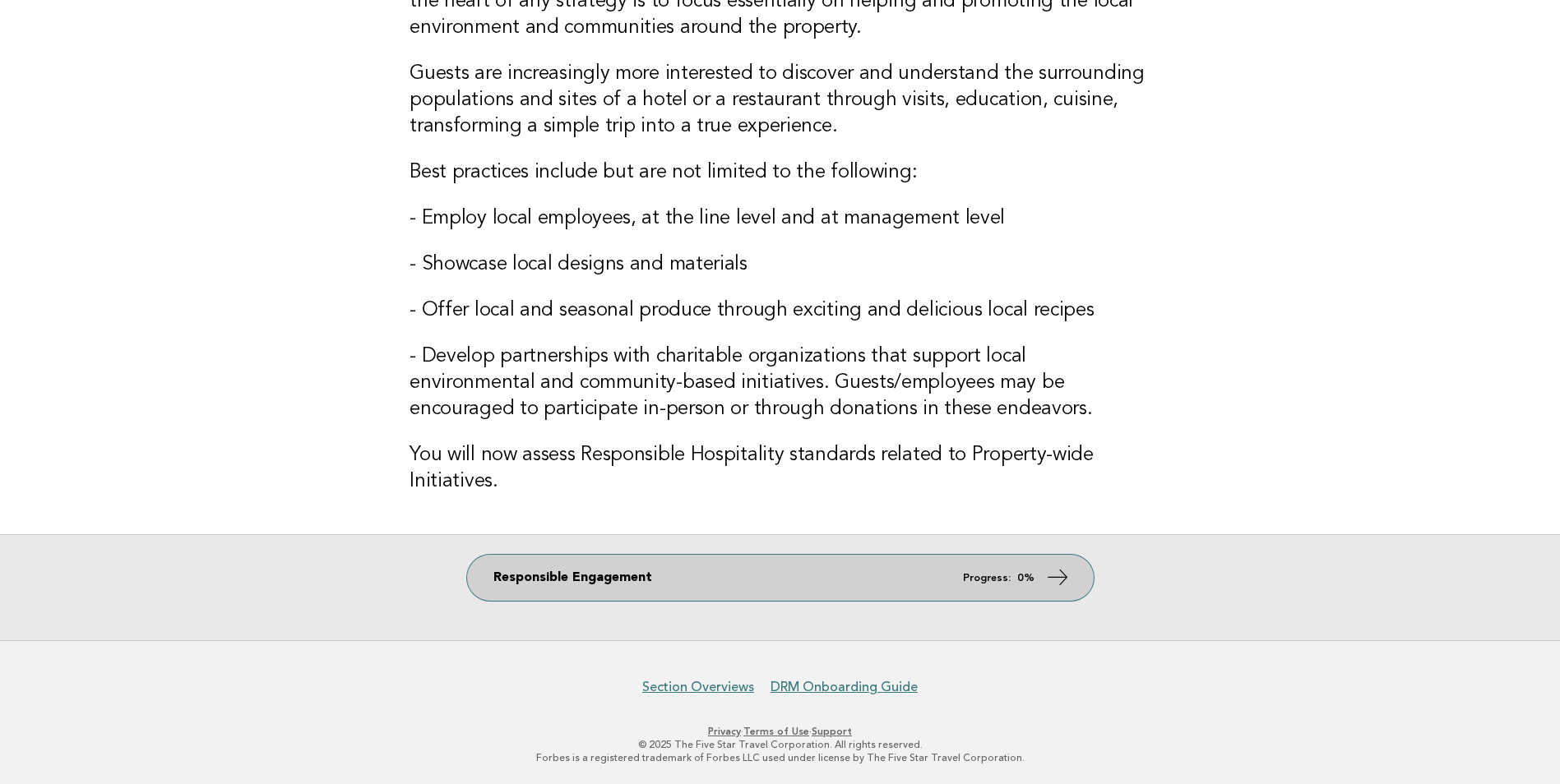
click at [705, 578] on link "Responsible Engagement Progress: 0%" at bounding box center [781, 578] width 627 height 46
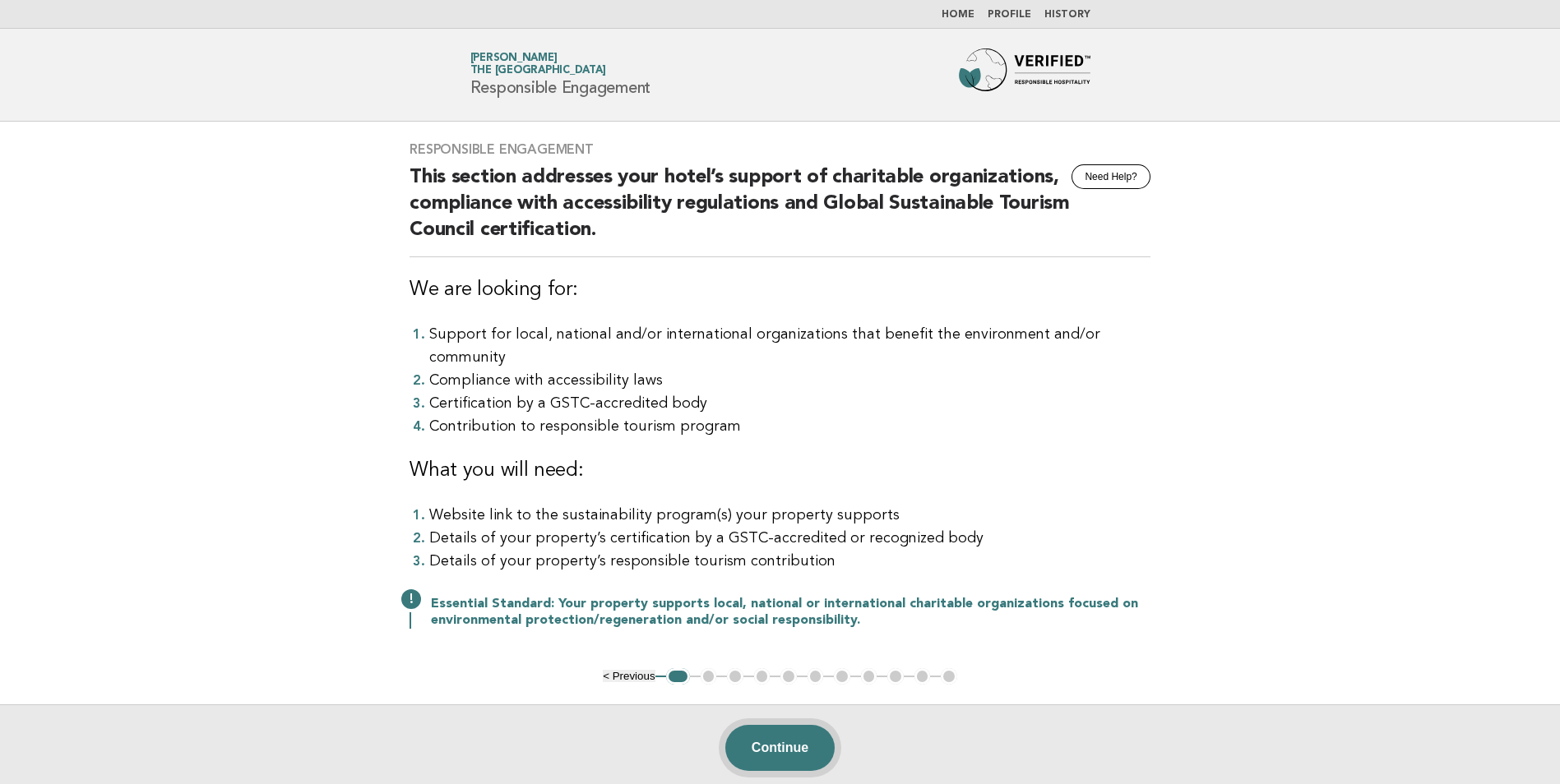
click at [795, 725] on button "Continue" at bounding box center [780, 748] width 110 height 46
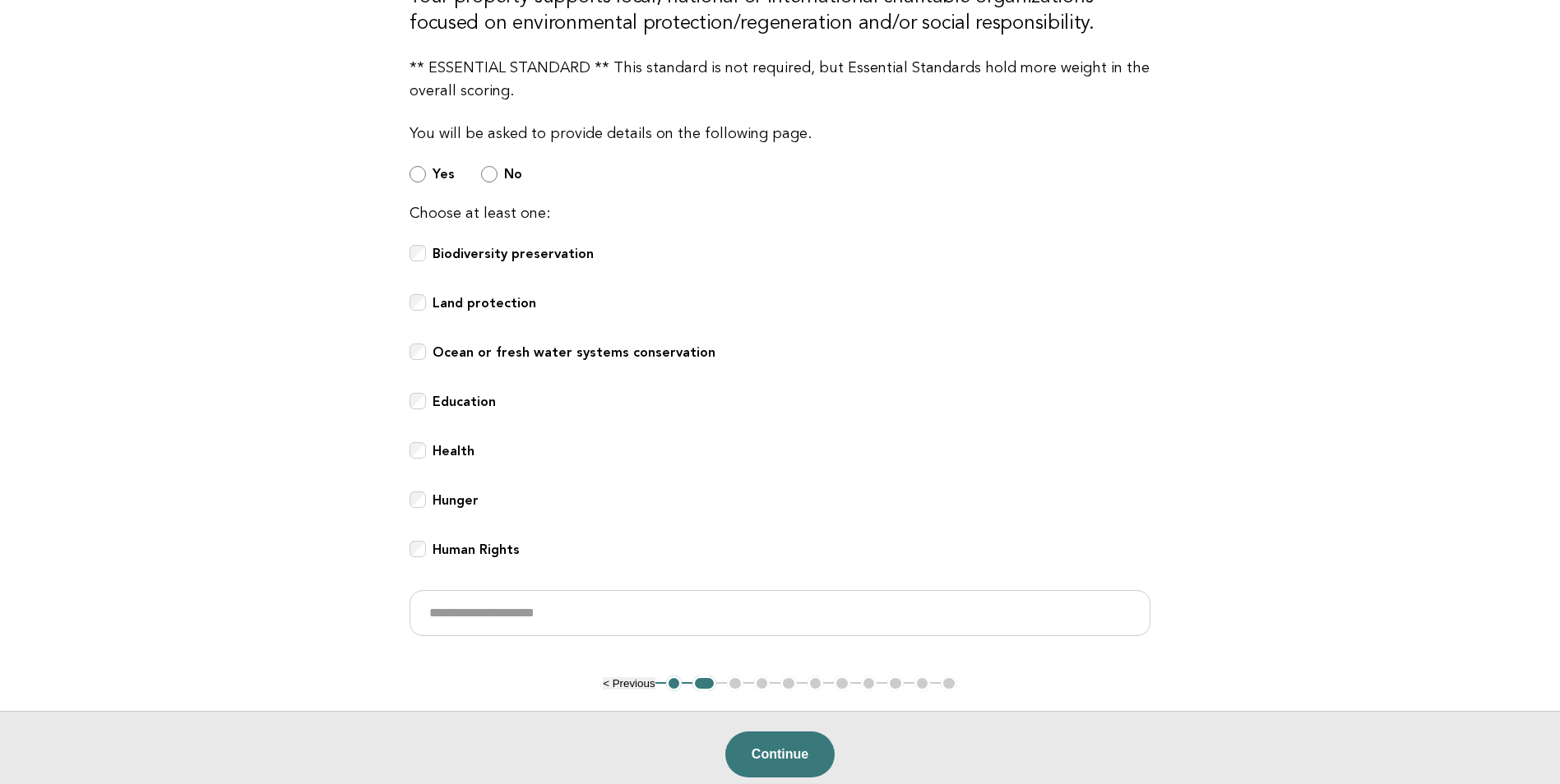
scroll to position [328, 0]
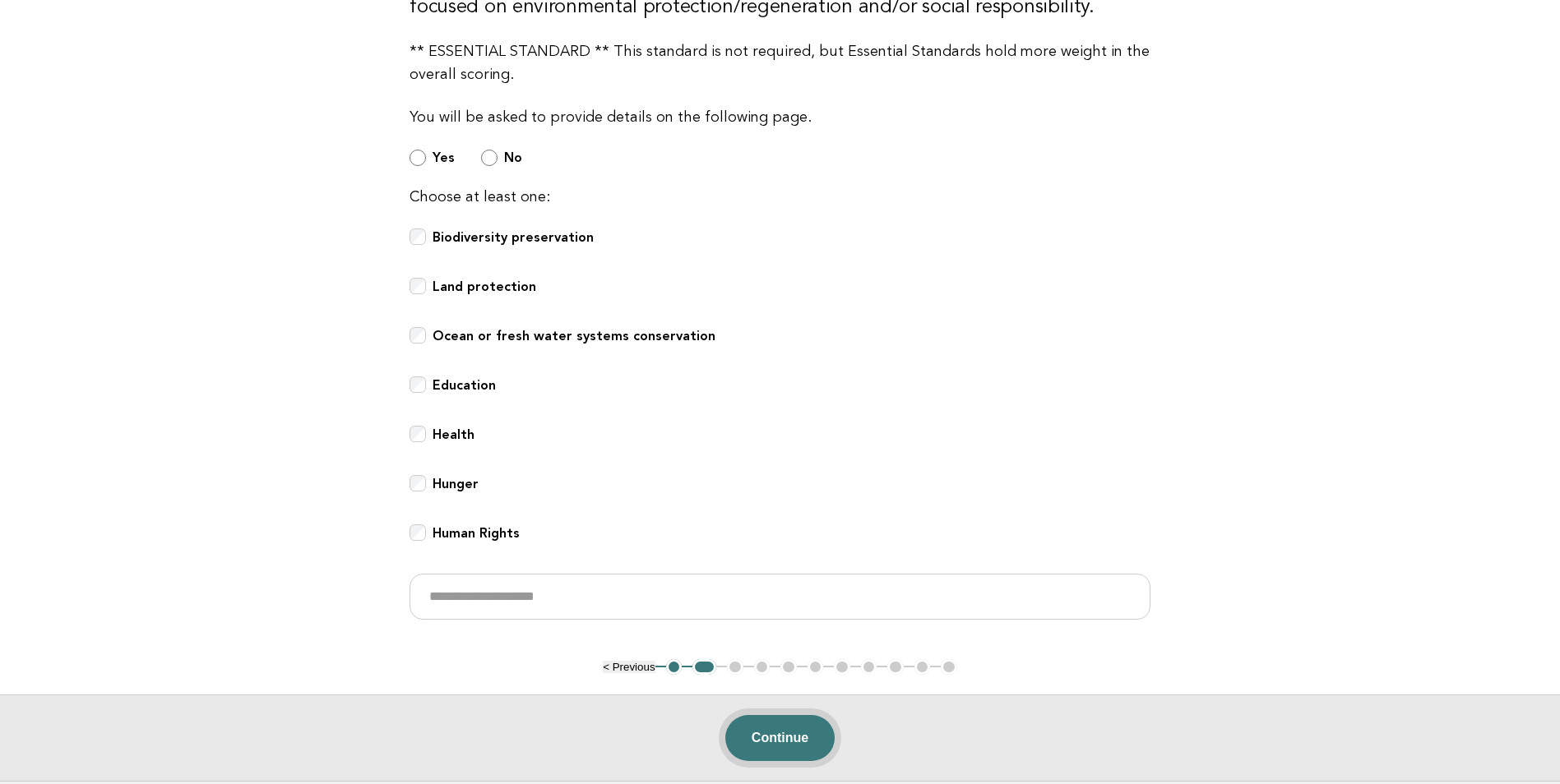
click at [784, 737] on button "Continue" at bounding box center [780, 738] width 110 height 46
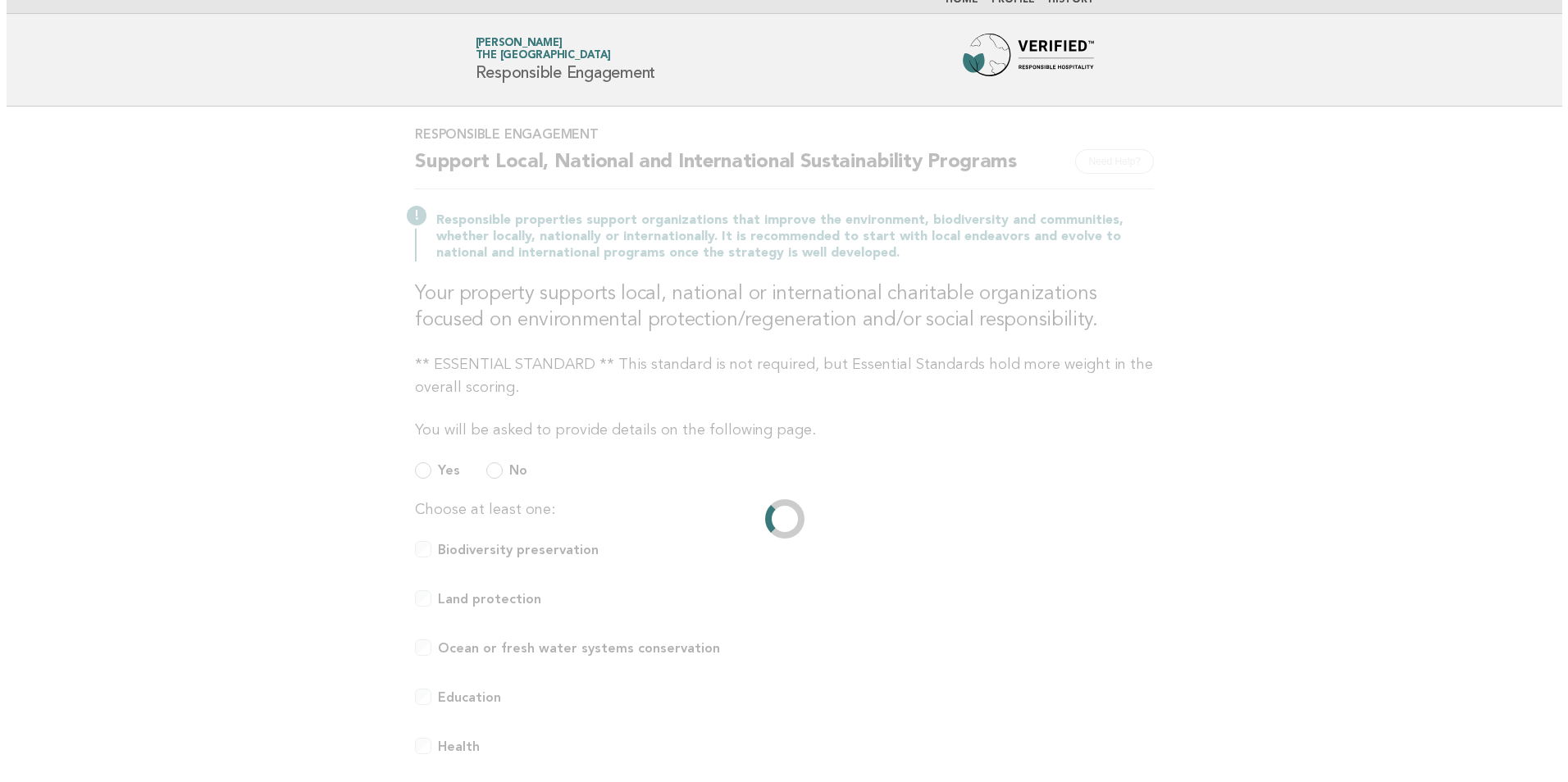
scroll to position [0, 0]
